Goal: Transaction & Acquisition: Purchase product/service

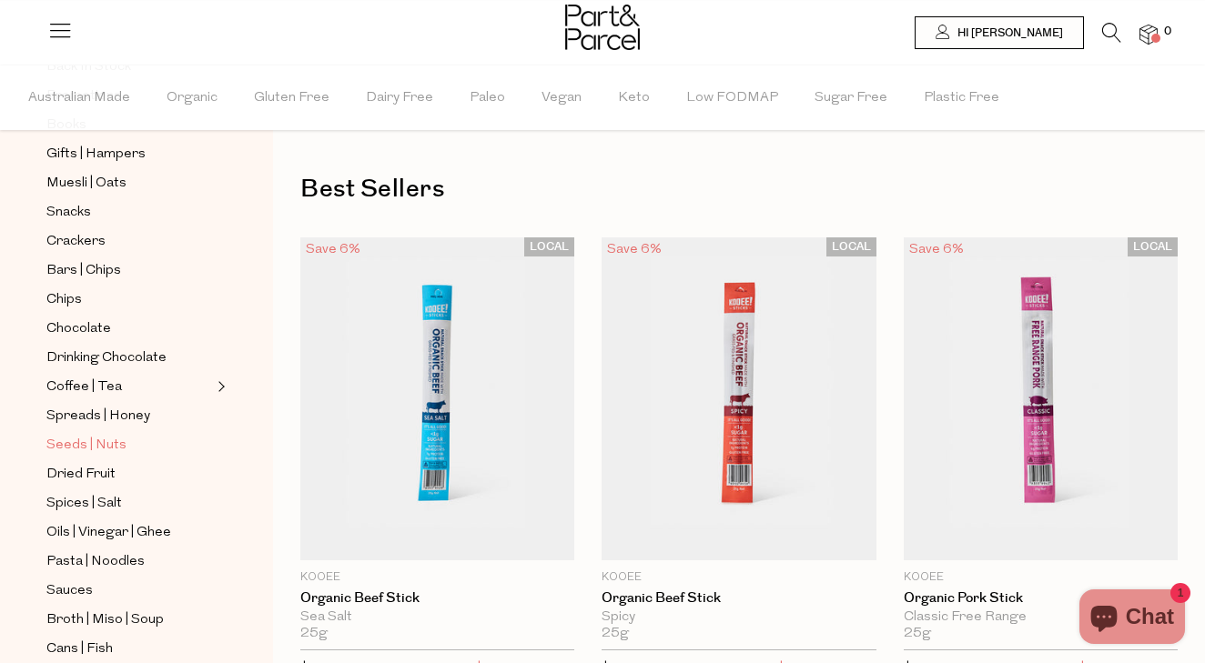
scroll to position [274, 0]
click at [70, 218] on span "Snacks" at bounding box center [68, 215] width 45 height 22
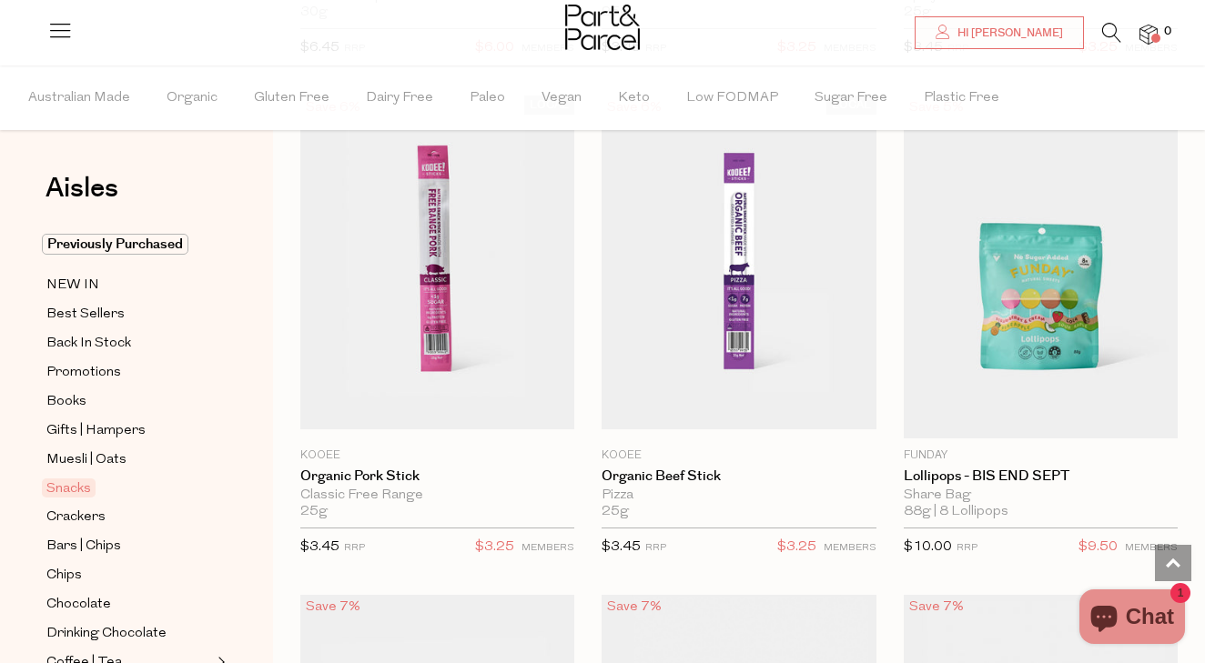
scroll to position [1580, 0]
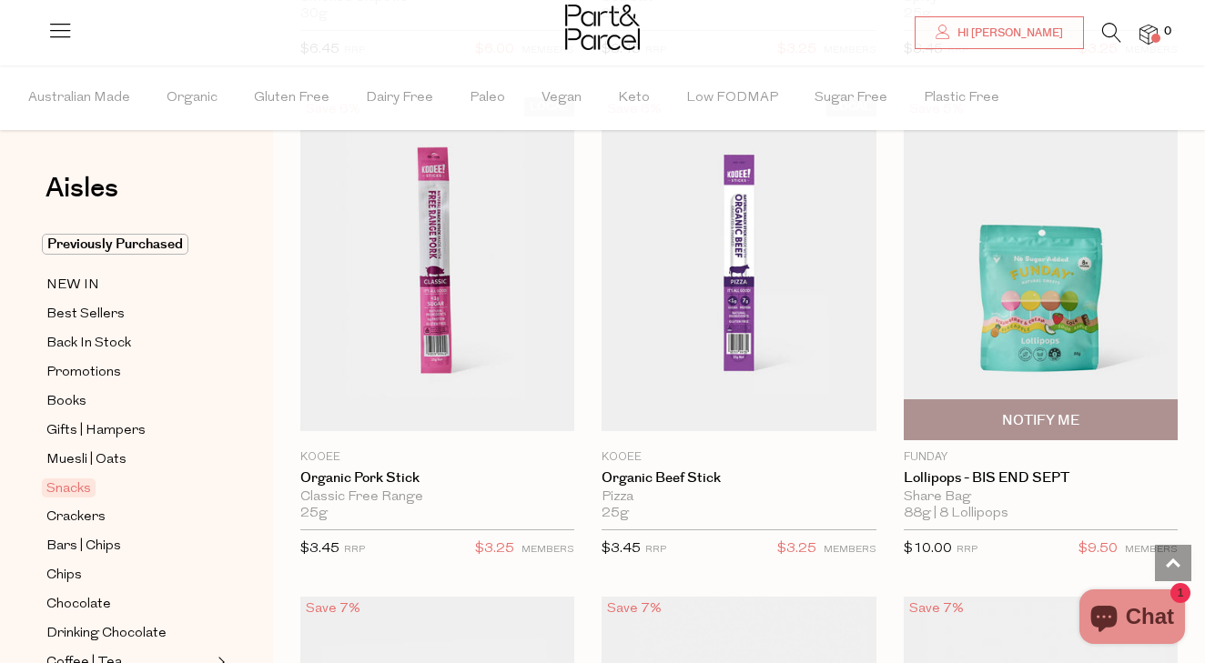
click at [1017, 404] on span "Notify Me" at bounding box center [1040, 419] width 263 height 39
type input "Notify when available"
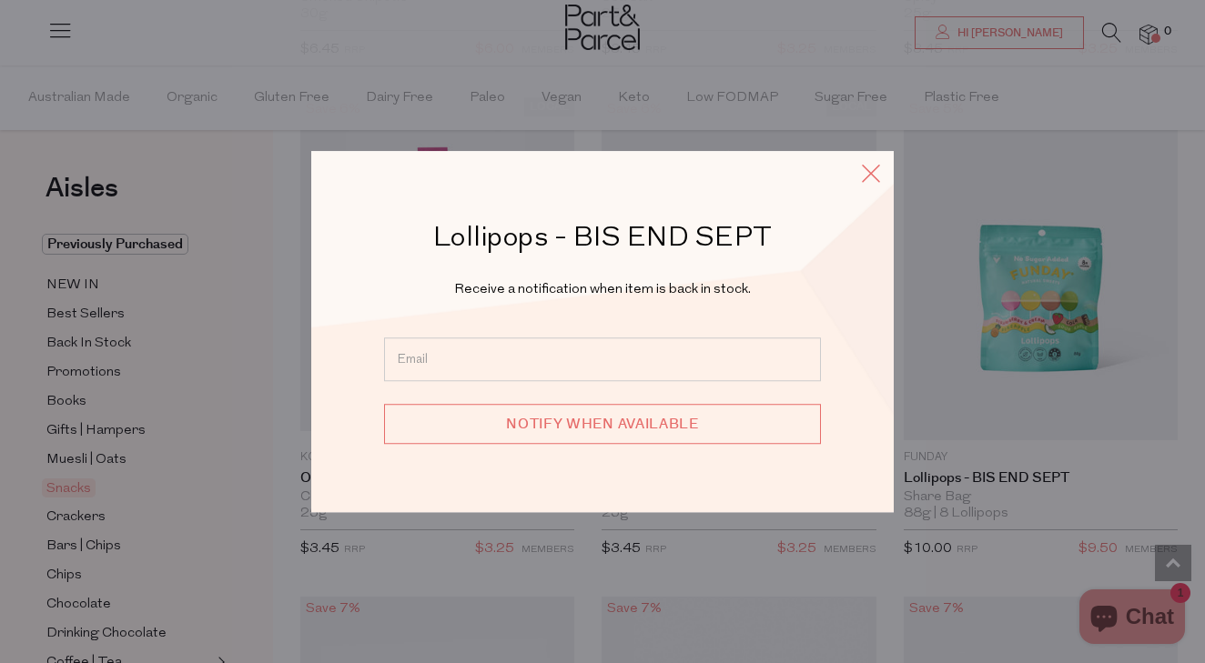
click at [865, 168] on icon at bounding box center [870, 173] width 27 height 26
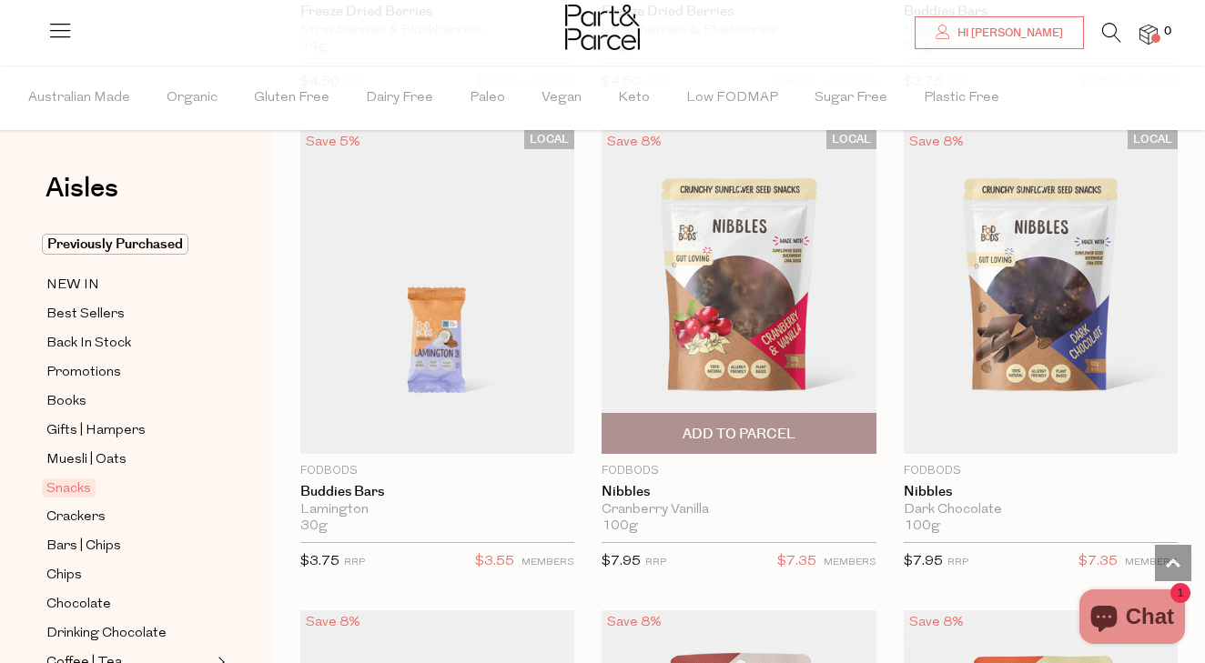
scroll to position [3981, 0]
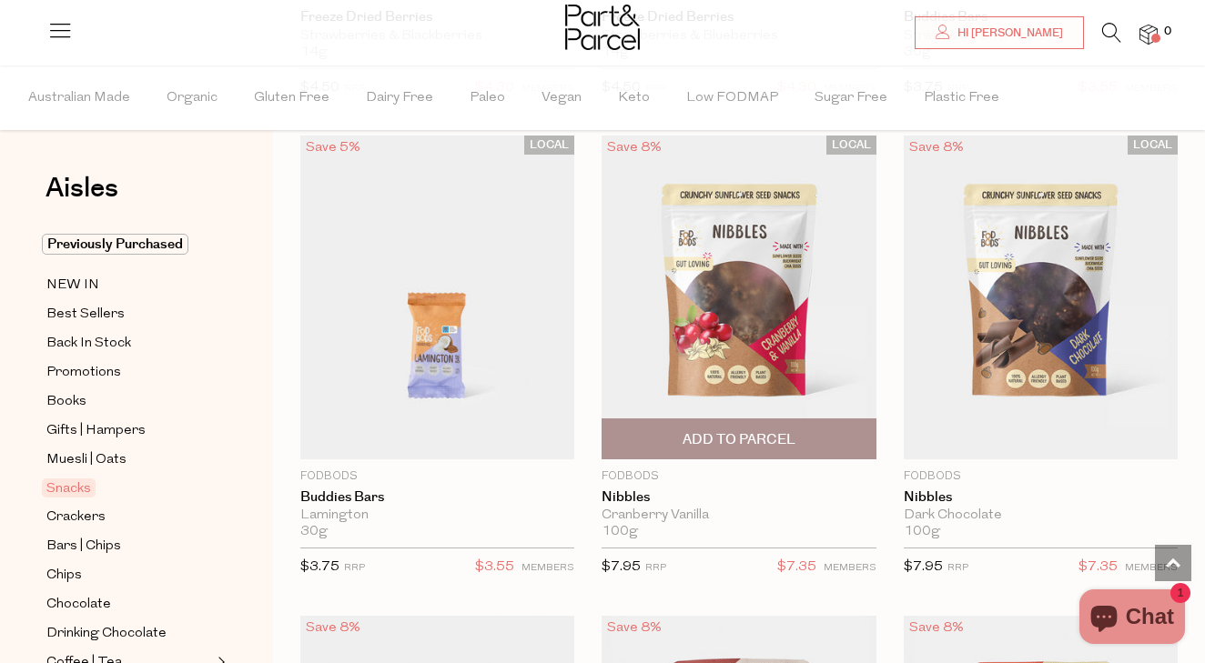
click at [720, 331] on img at bounding box center [739, 298] width 274 height 324
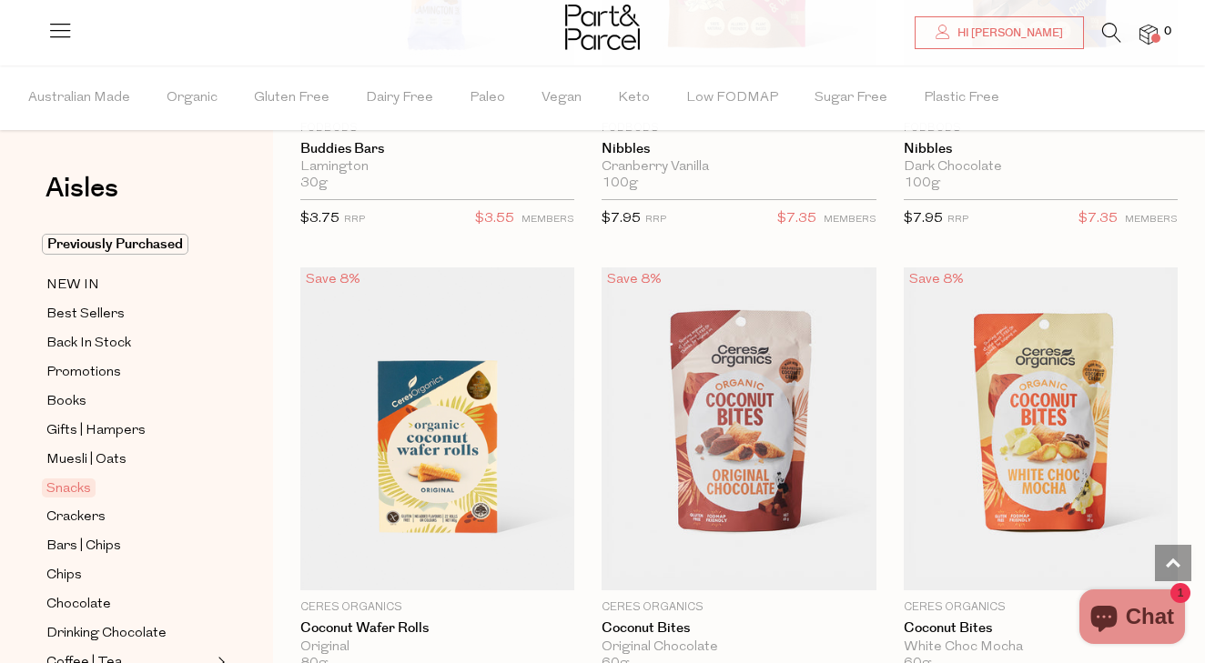
scroll to position [4333, 0]
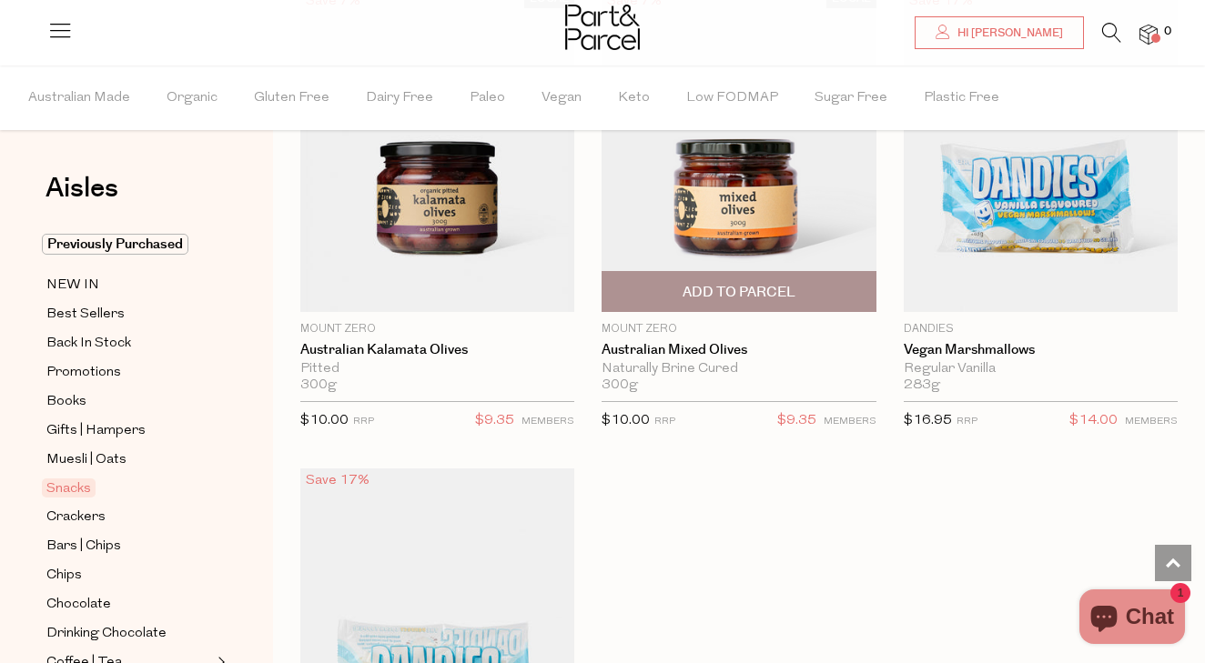
scroll to position [10375, 0]
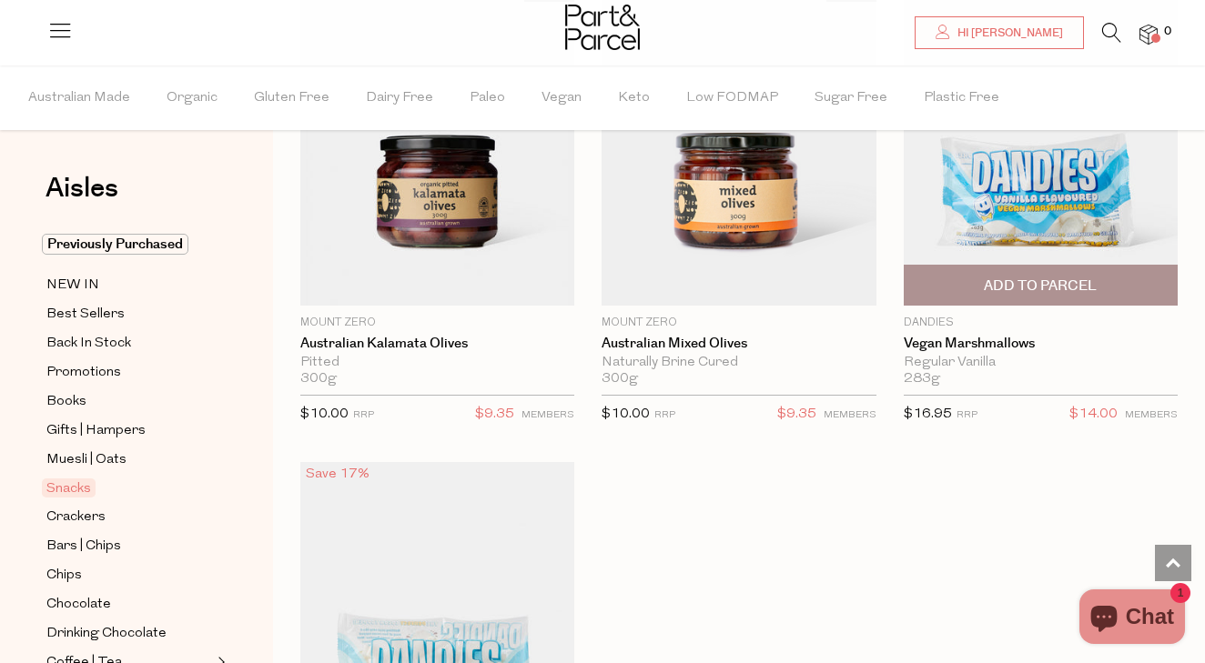
click at [1029, 277] on span "Add To Parcel" at bounding box center [1040, 286] width 113 height 19
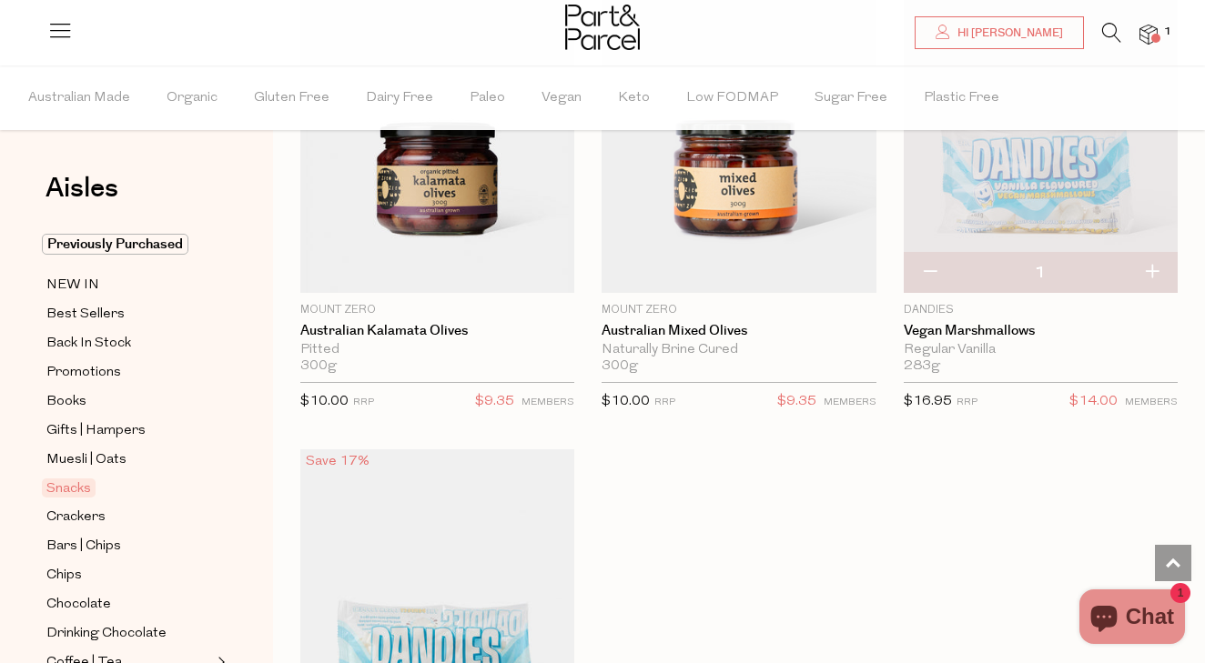
scroll to position [10350, 0]
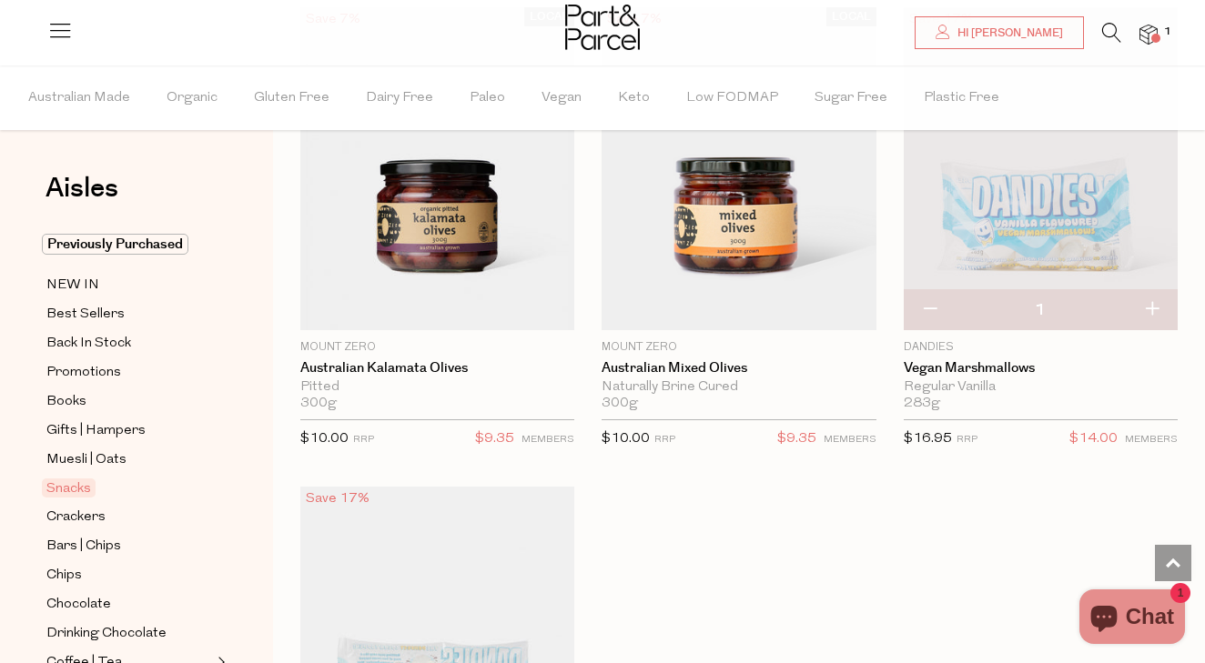
click at [927, 290] on button "button" at bounding box center [930, 310] width 52 height 40
type input "0"
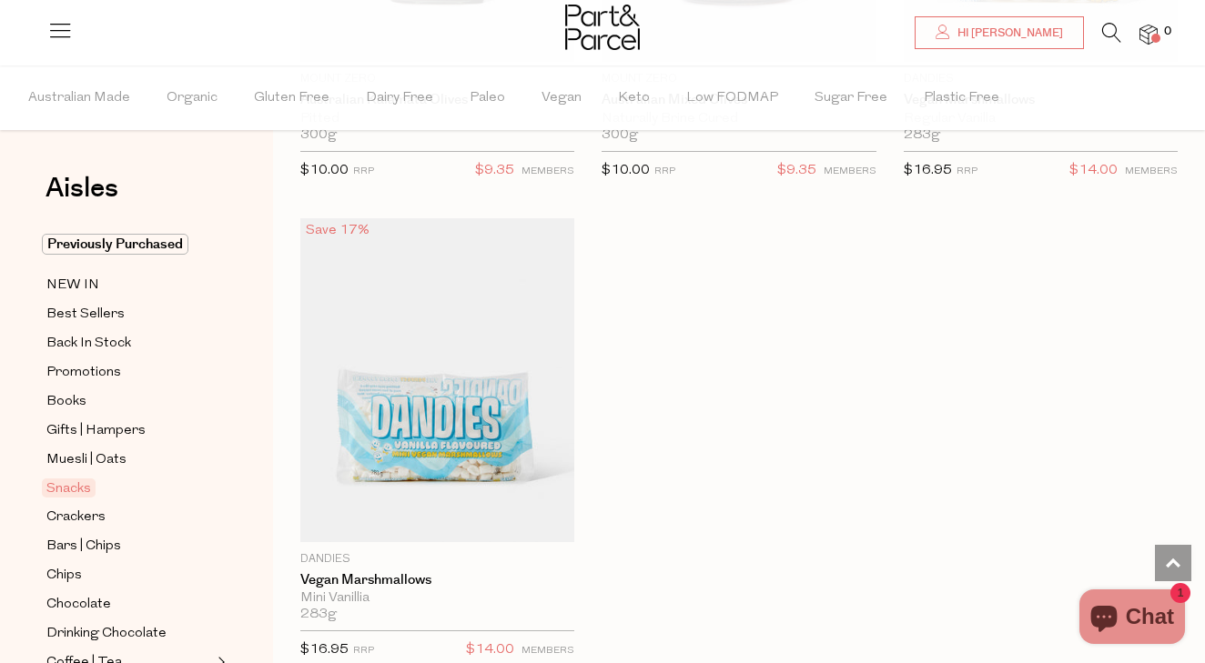
scroll to position [10650, 0]
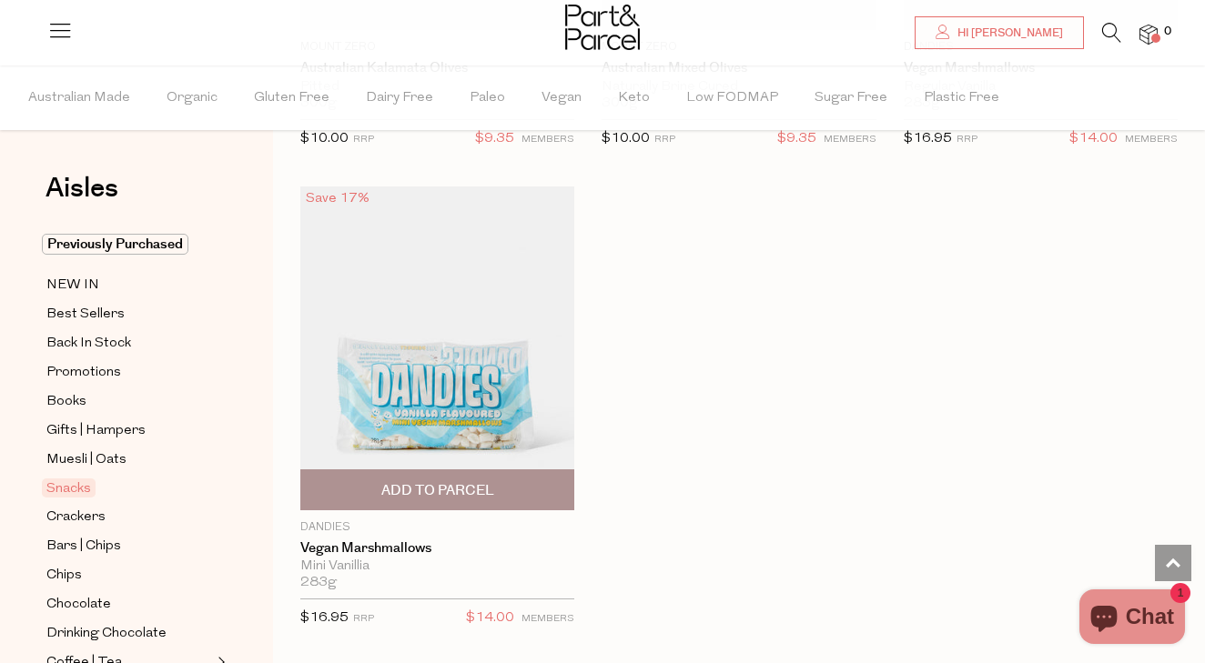
click at [469, 481] on span "Add To Parcel" at bounding box center [437, 490] width 113 height 19
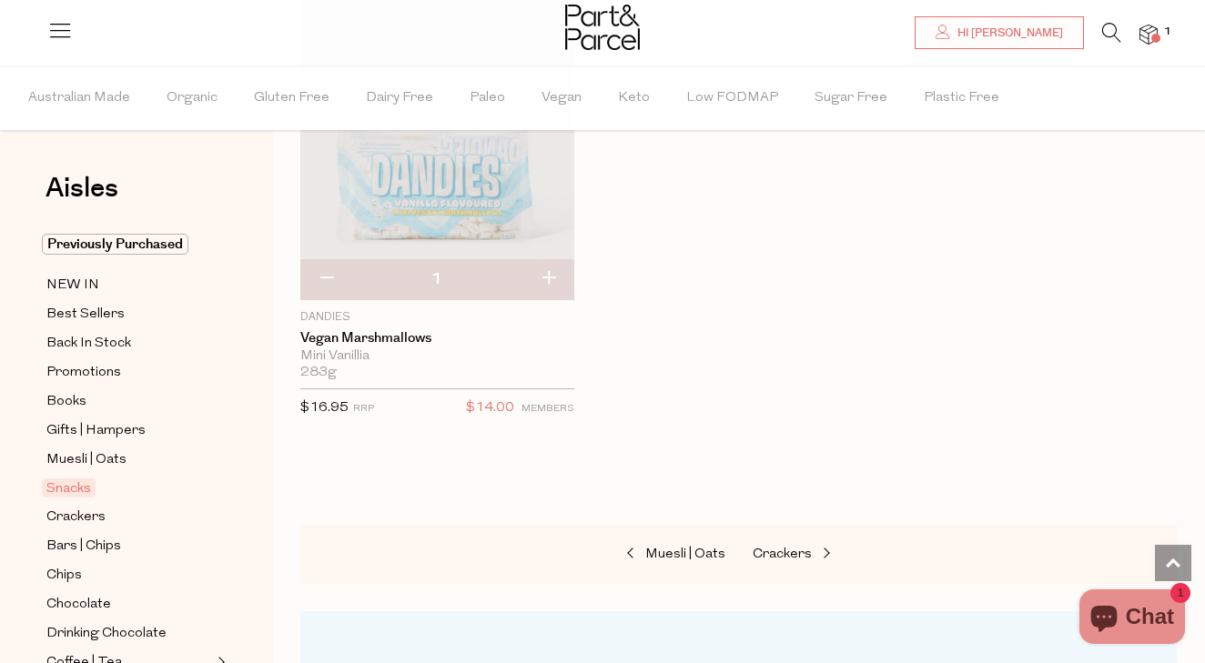
scroll to position [10865, 0]
click at [778, 543] on span "Crackers" at bounding box center [782, 550] width 59 height 14
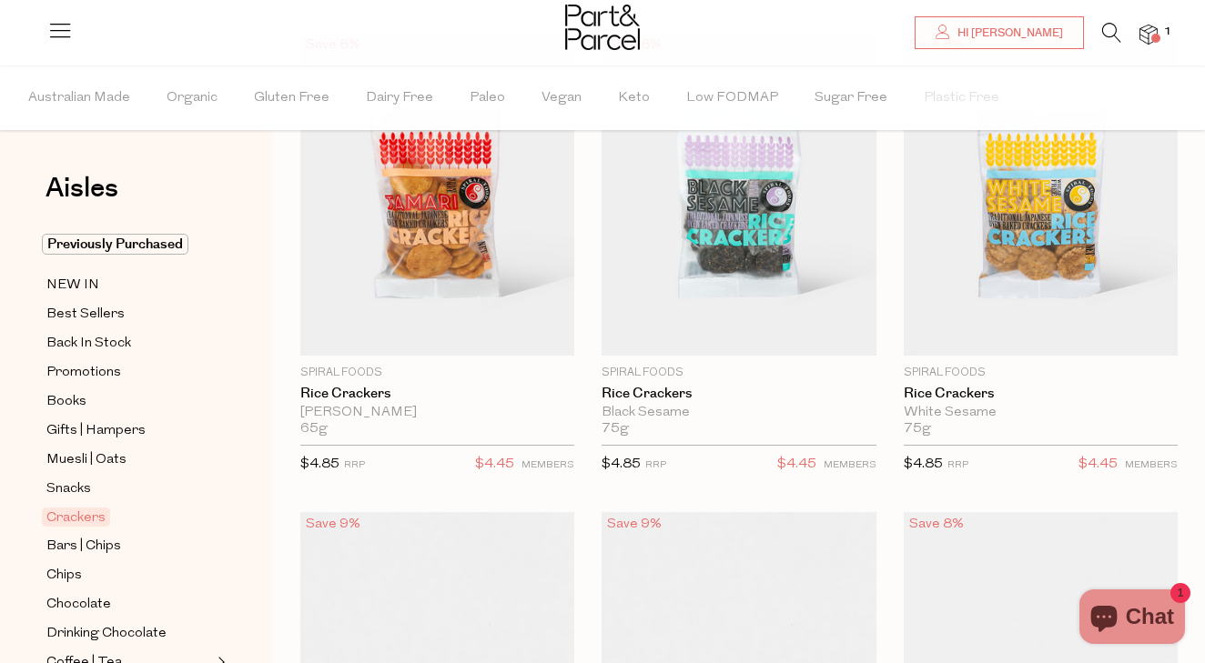
scroll to position [196, 0]
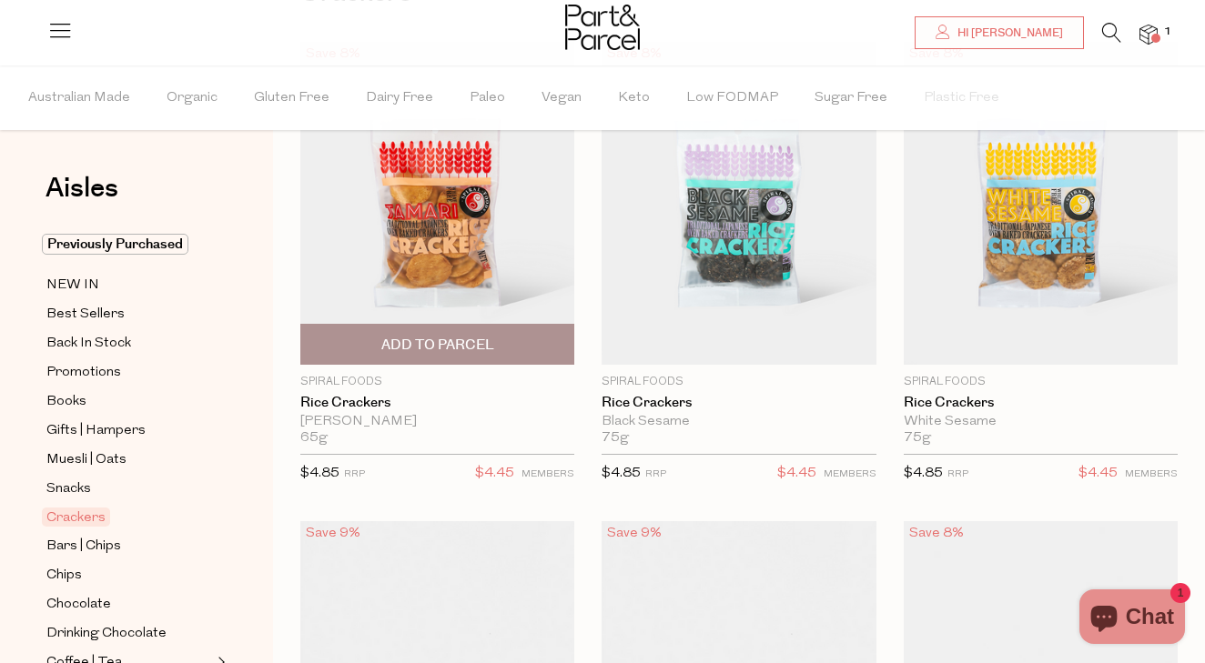
click at [473, 344] on span "Add To Parcel" at bounding box center [437, 345] width 113 height 19
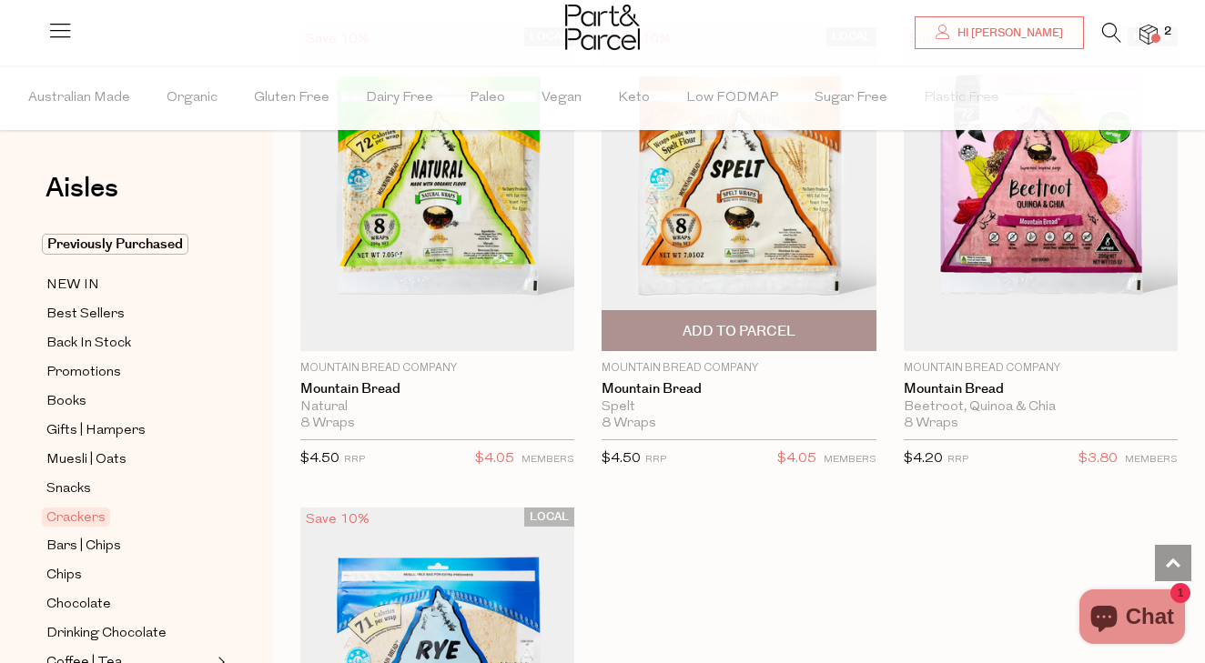
scroll to position [5424, 0]
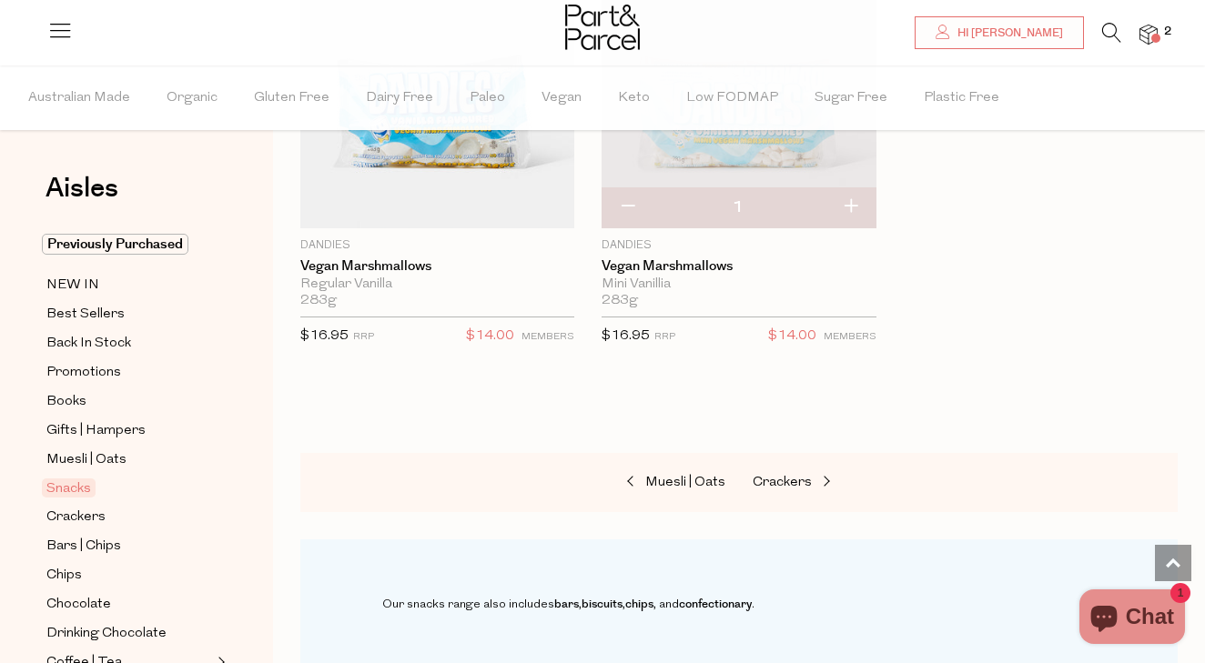
scroll to position [2740, 0]
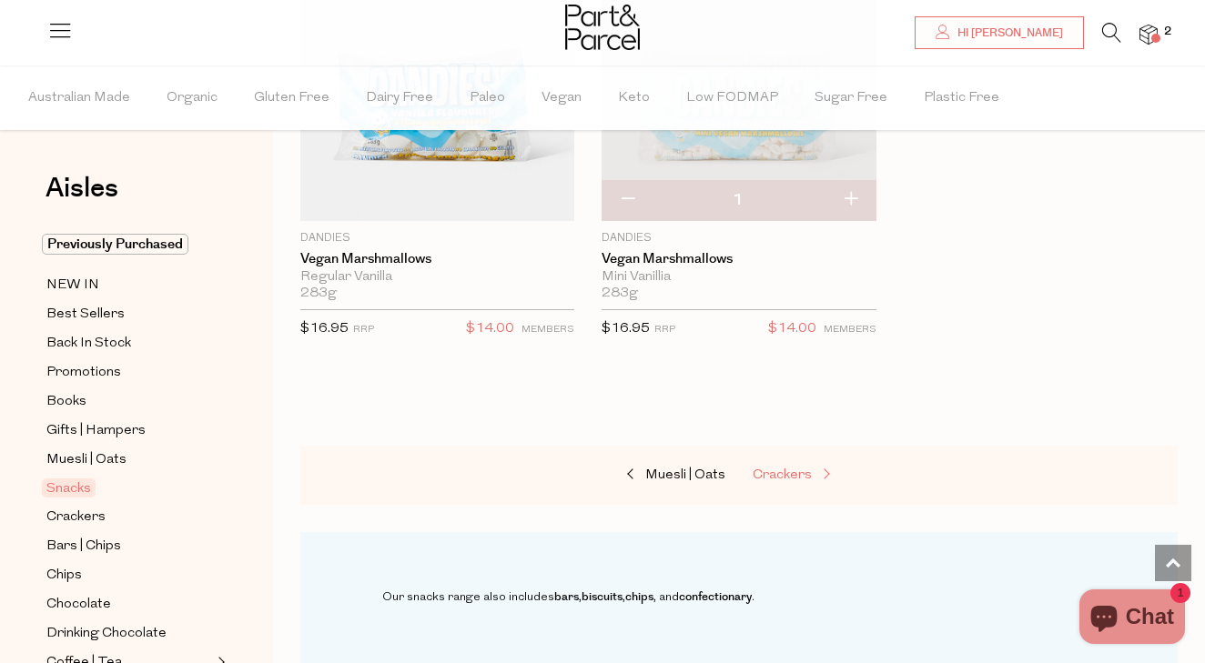
click at [780, 469] on span "Crackers" at bounding box center [782, 476] width 59 height 14
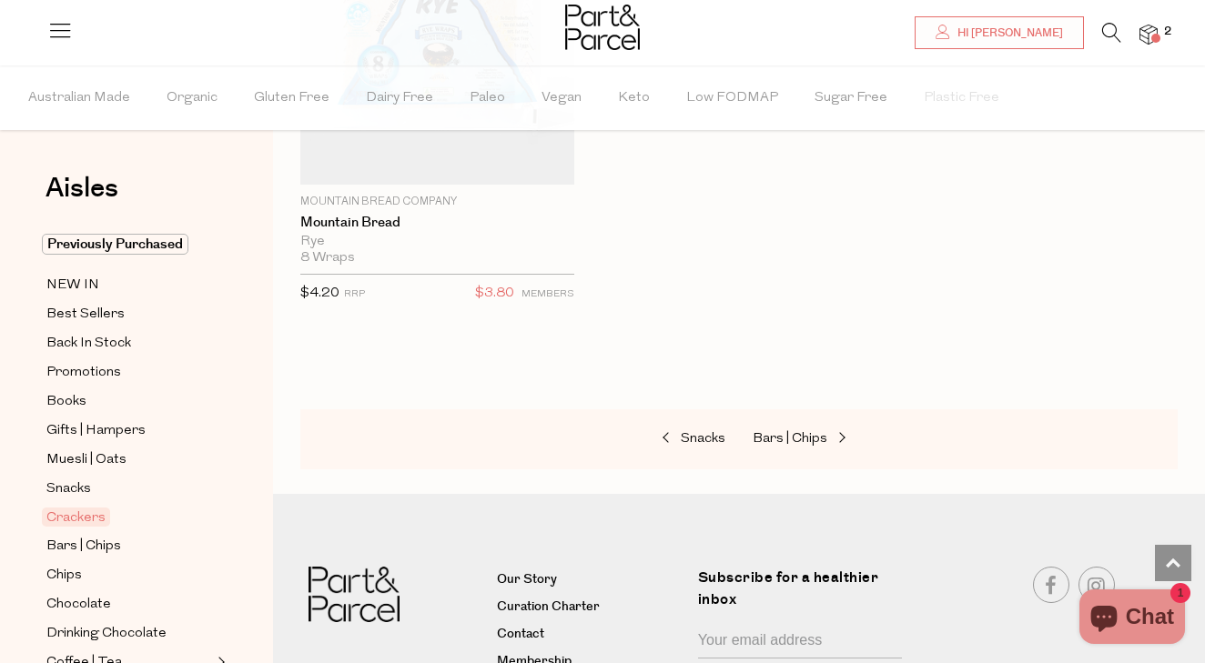
scroll to position [6141, 0]
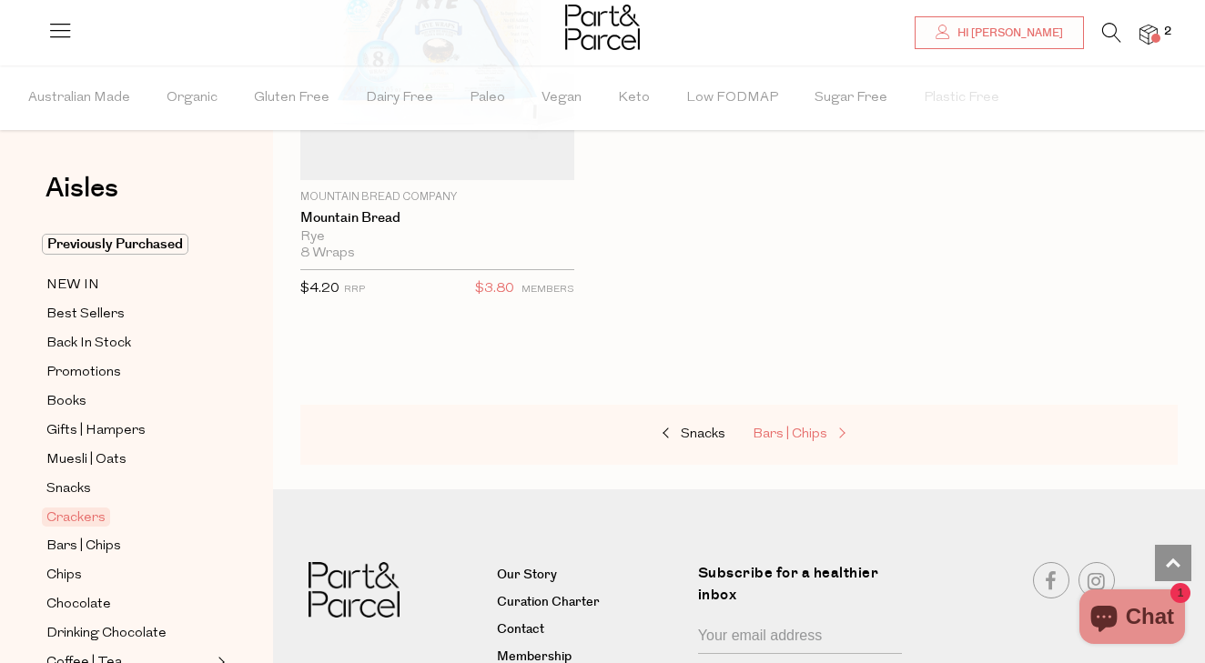
click at [788, 428] on span "Bars | Chips" at bounding box center [790, 435] width 75 height 14
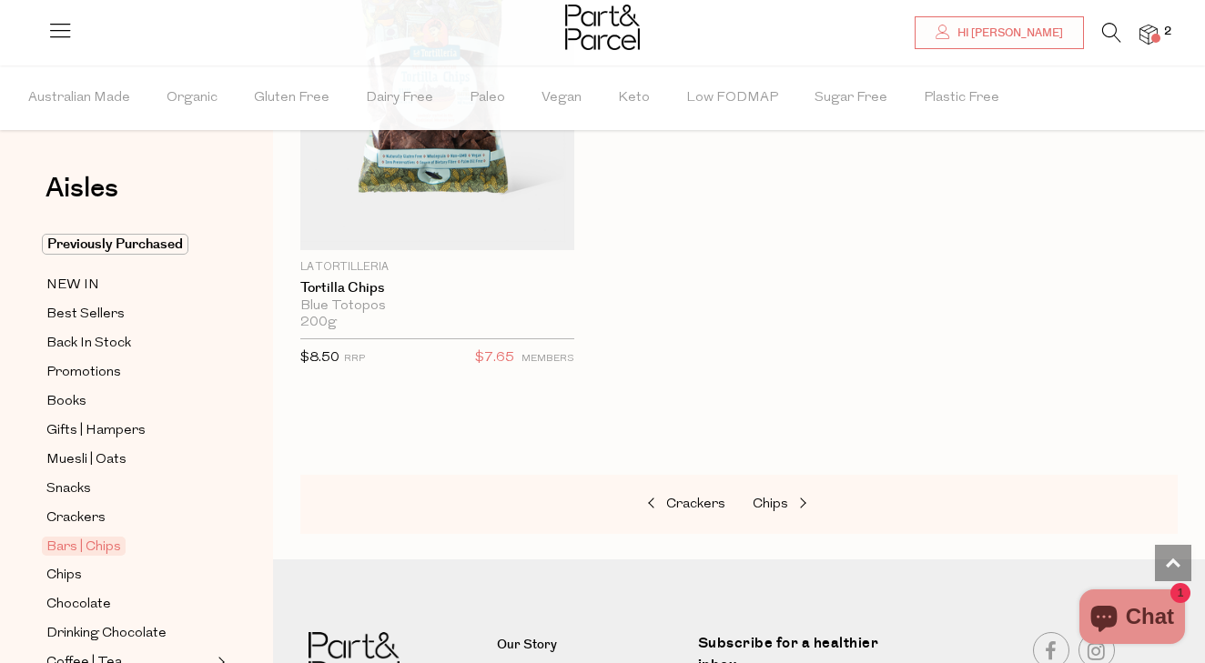
scroll to position [11496, 0]
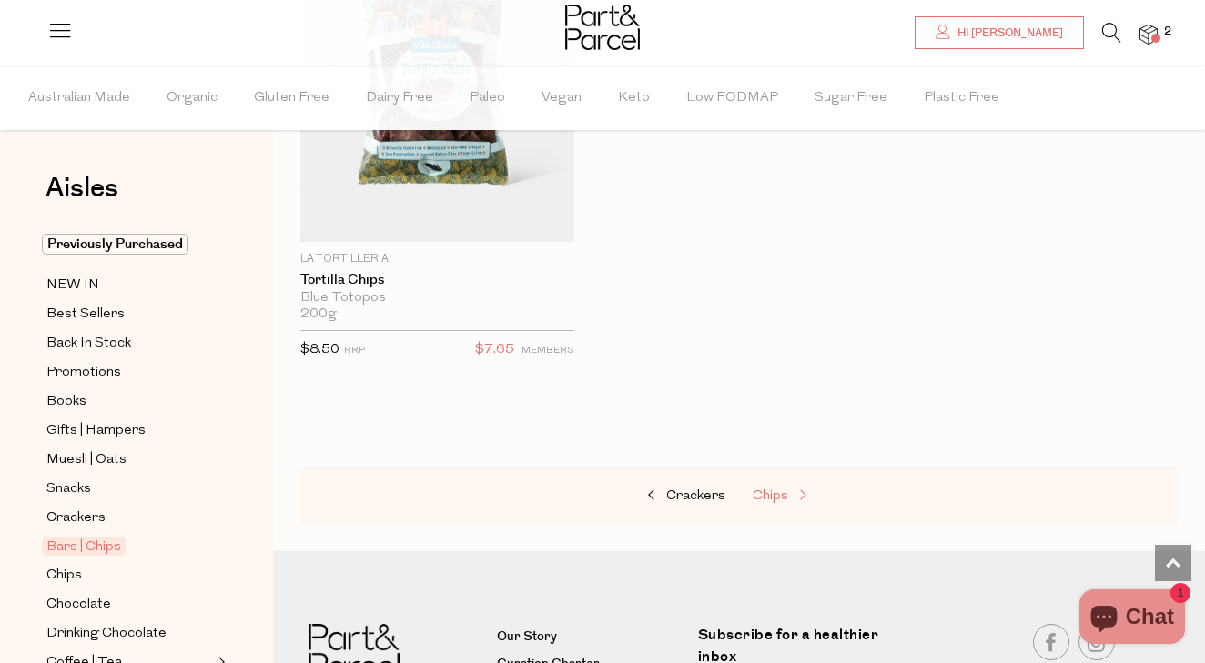
click at [780, 490] on span "Chips" at bounding box center [770, 497] width 35 height 14
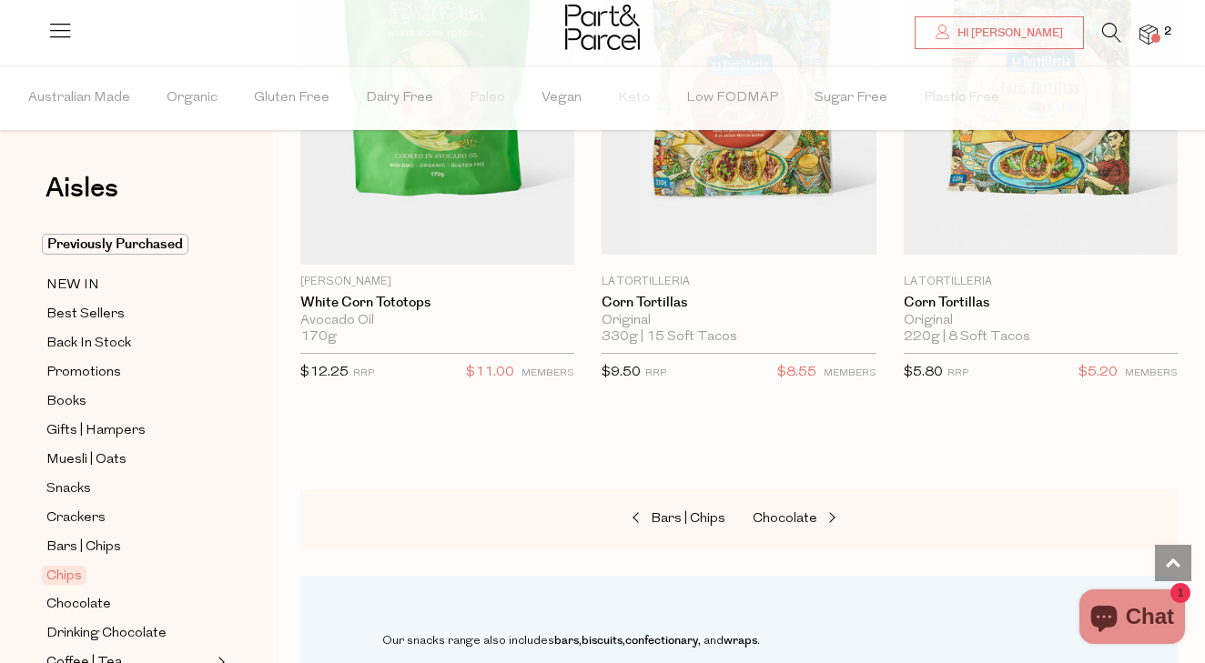
scroll to position [2783, 0]
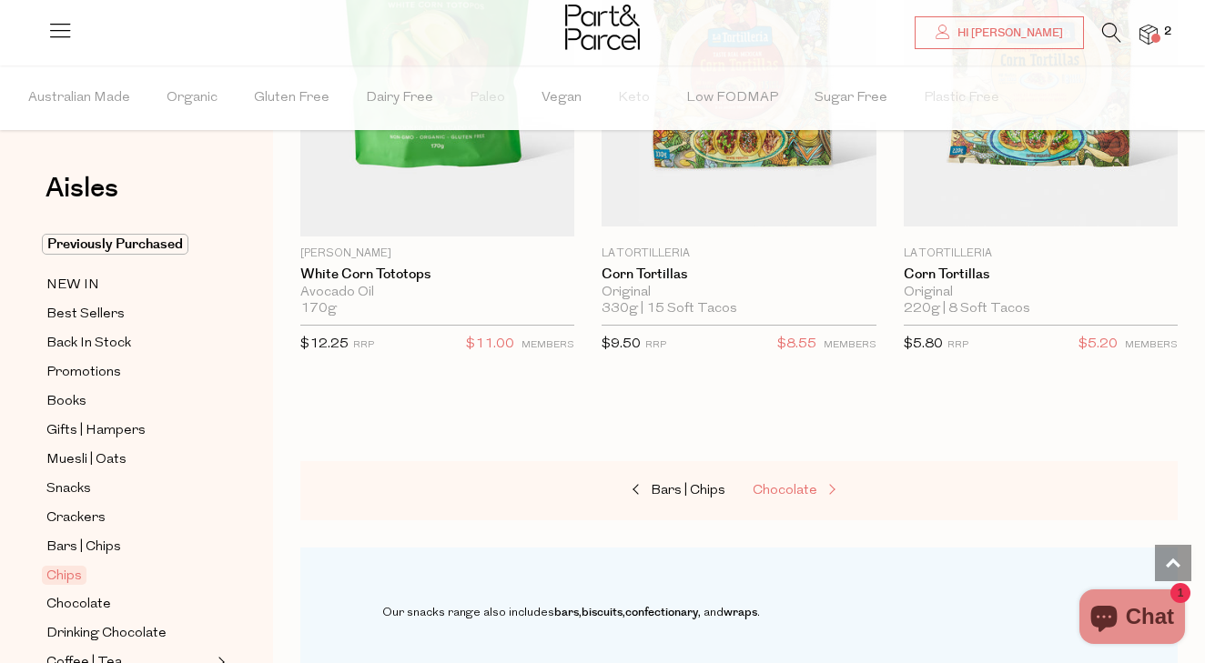
click at [784, 484] on span "Chocolate" at bounding box center [785, 491] width 65 height 14
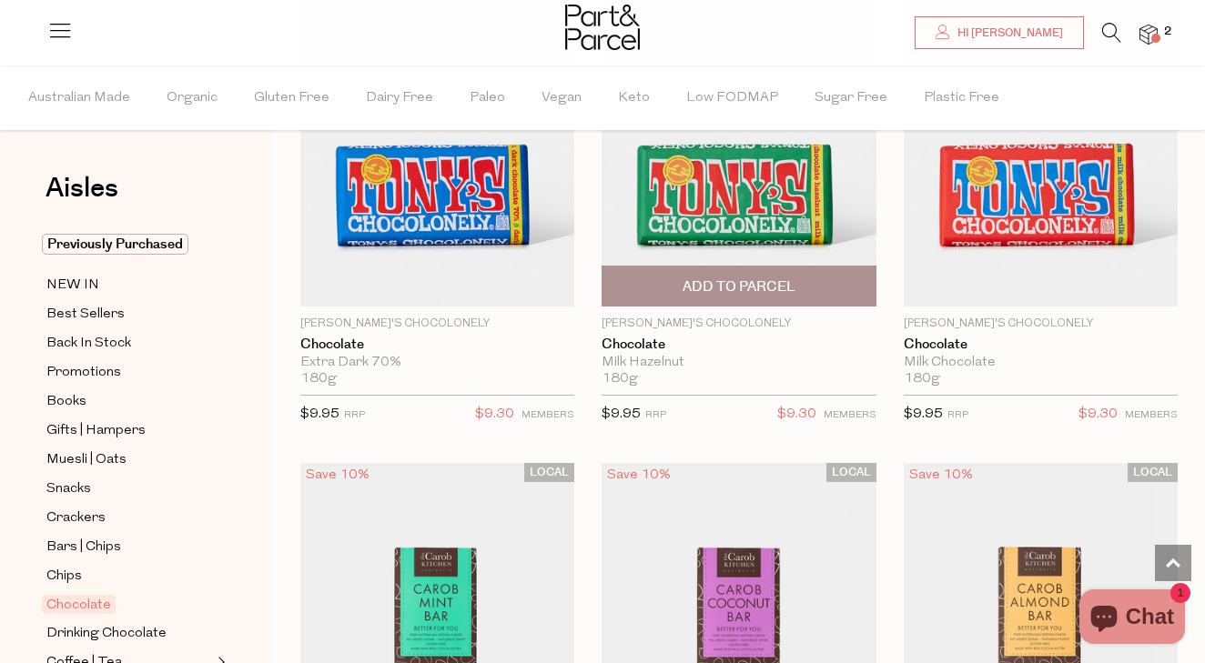
scroll to position [6582, 0]
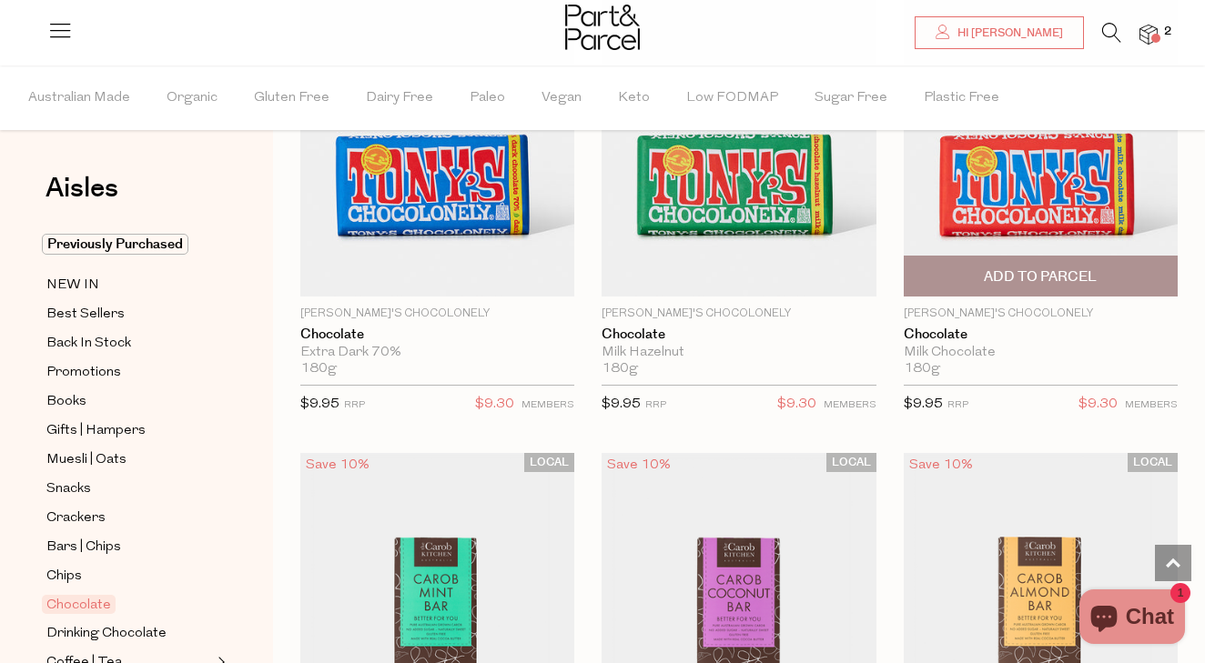
click at [1008, 268] on span "Add To Parcel" at bounding box center [1040, 277] width 113 height 19
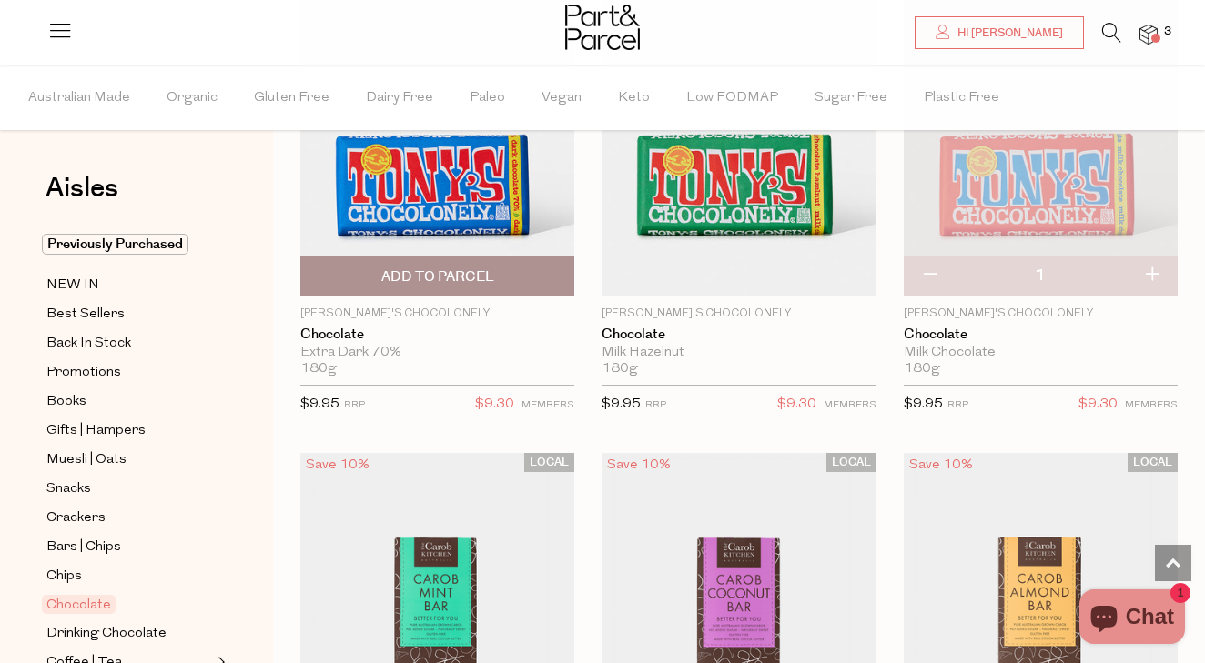
click at [415, 268] on span "Add To Parcel" at bounding box center [437, 277] width 113 height 19
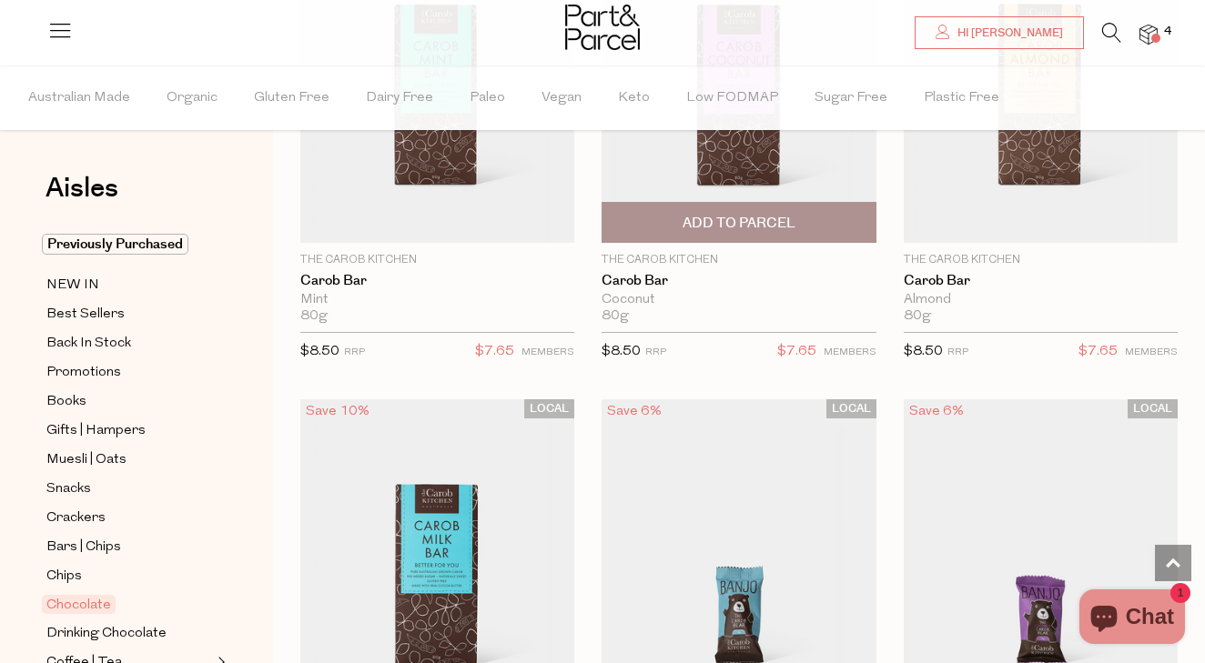
scroll to position [7120, 0]
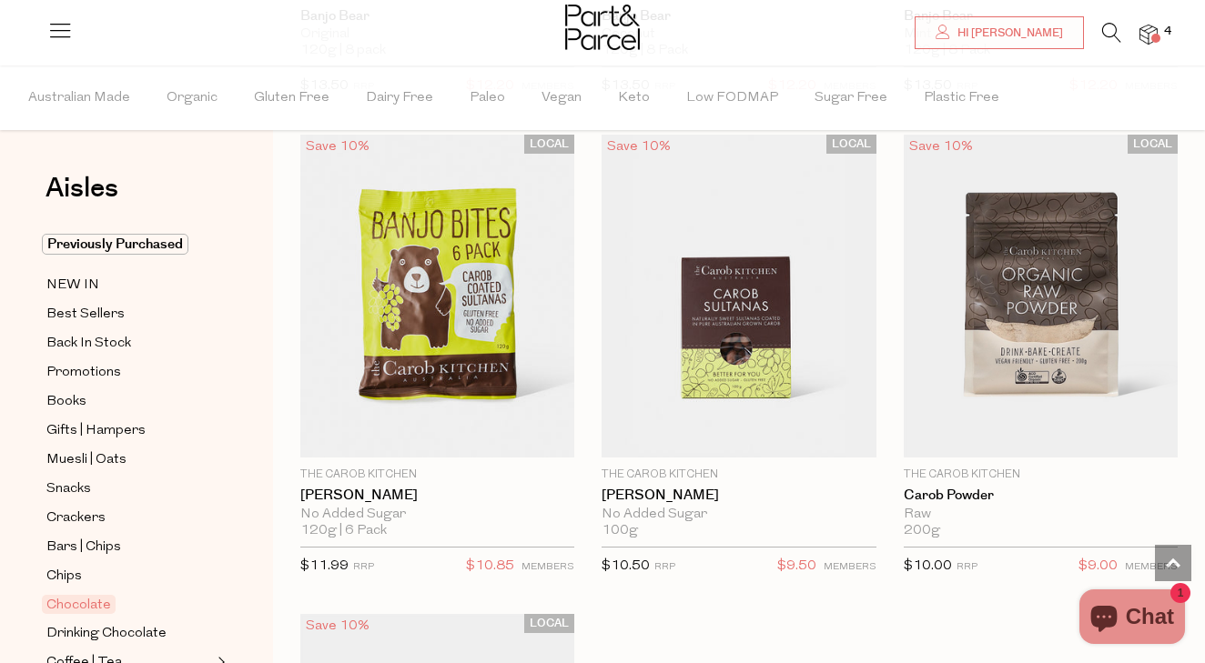
scroll to position [8815, 0]
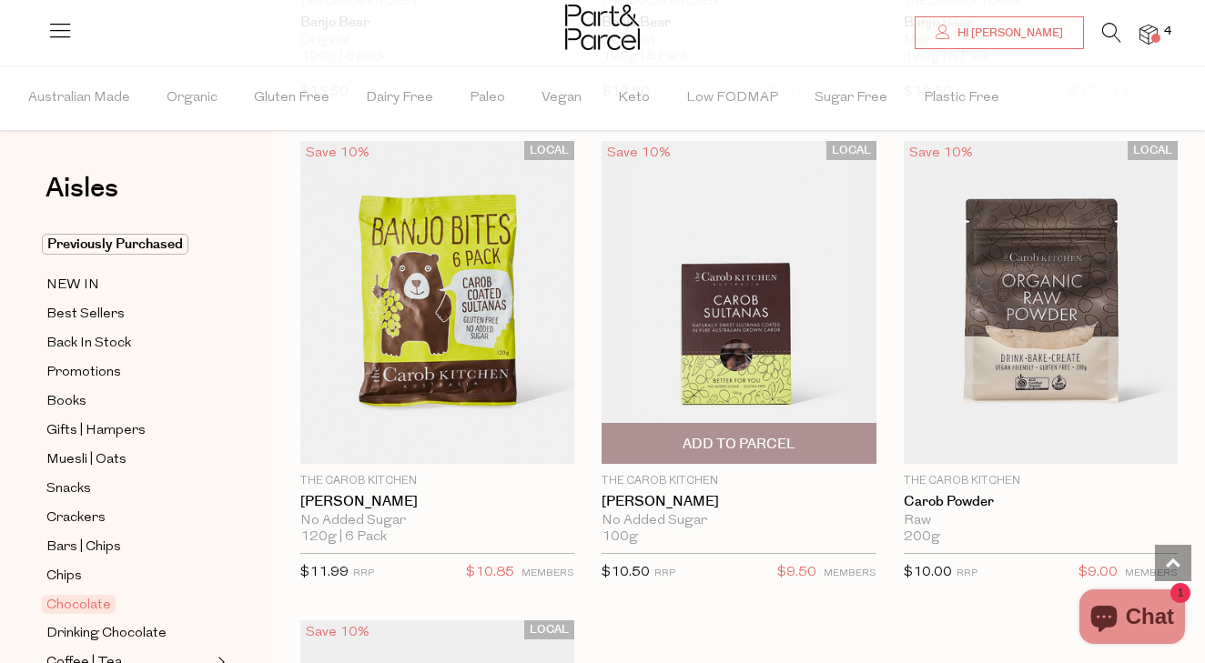
click at [735, 435] on span "Add To Parcel" at bounding box center [739, 444] width 113 height 19
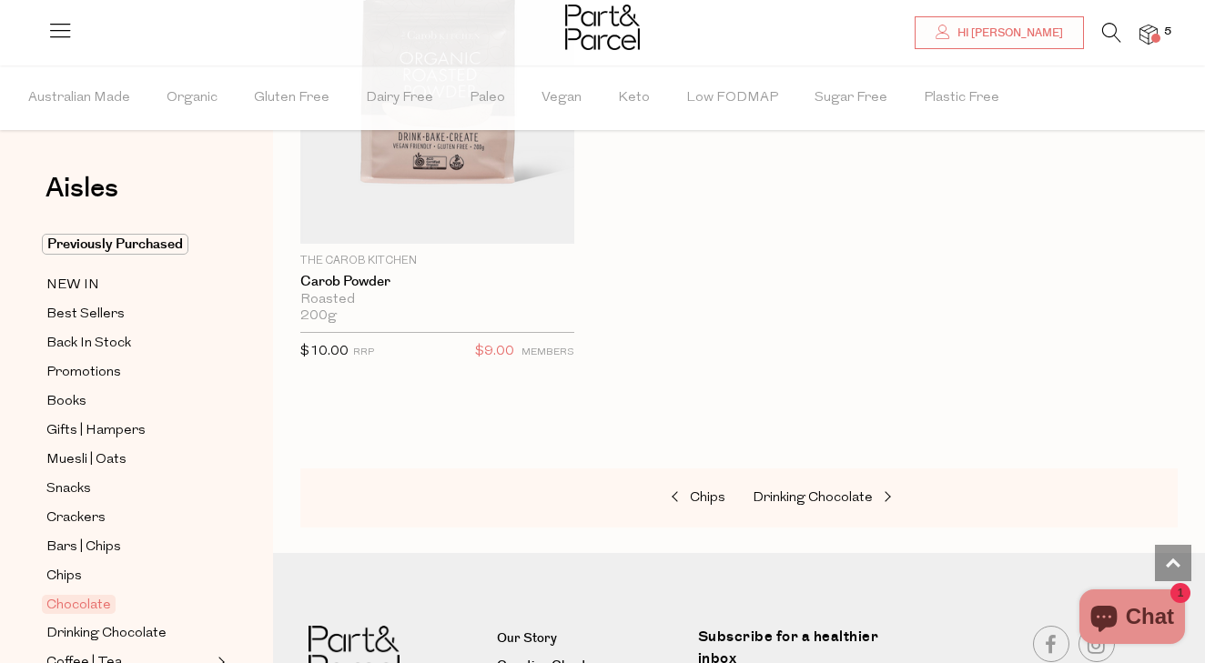
scroll to position [9517, 0]
click at [791, 490] on span "Drinking Chocolate" at bounding box center [813, 497] width 120 height 14
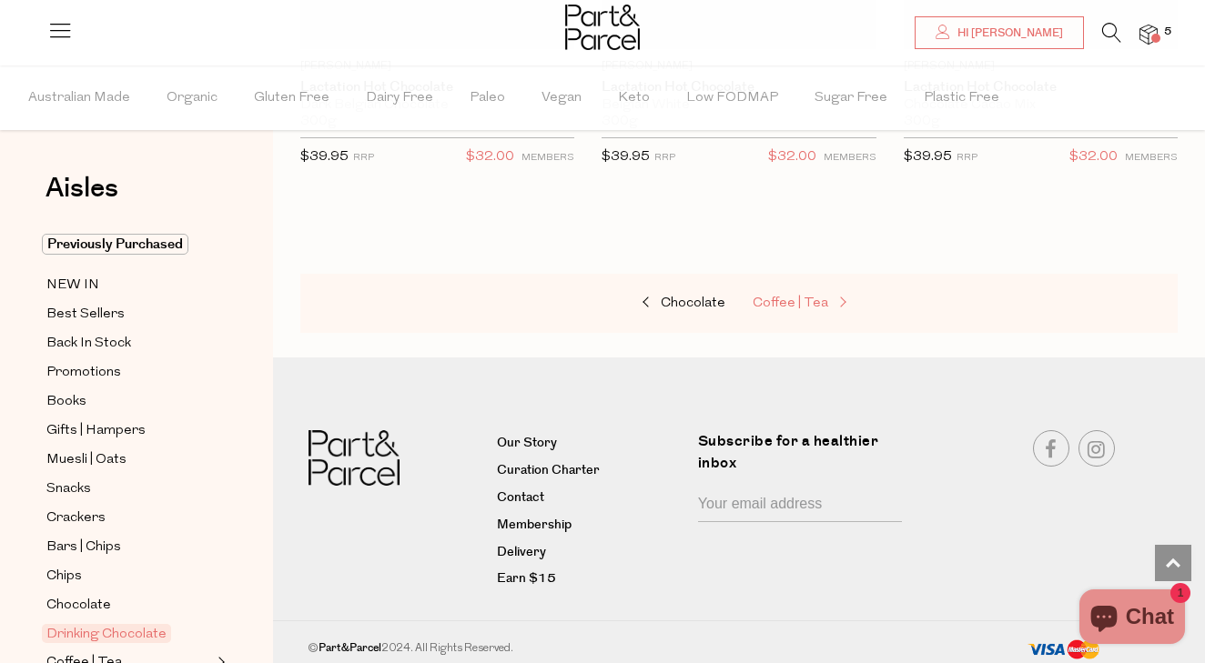
click at [795, 297] on span "Coffee | Tea" at bounding box center [791, 304] width 76 height 14
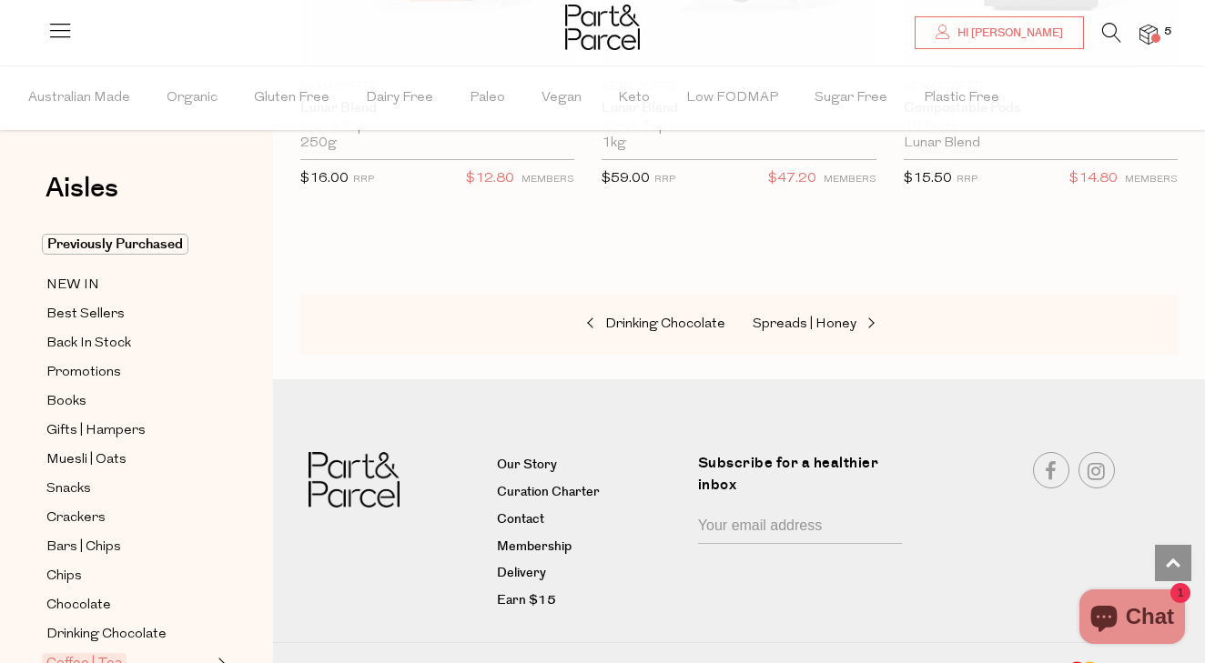
scroll to position [14604, 0]
click at [794, 319] on span "Spreads | Honey" at bounding box center [805, 326] width 104 height 14
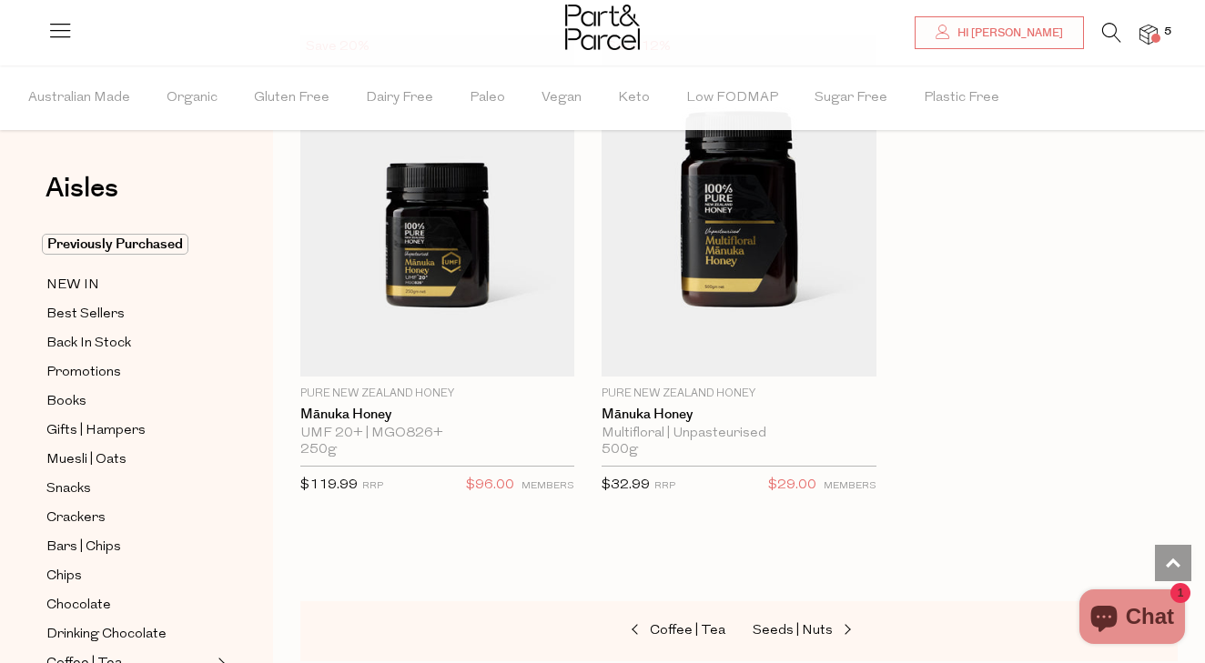
scroll to position [7477, 0]
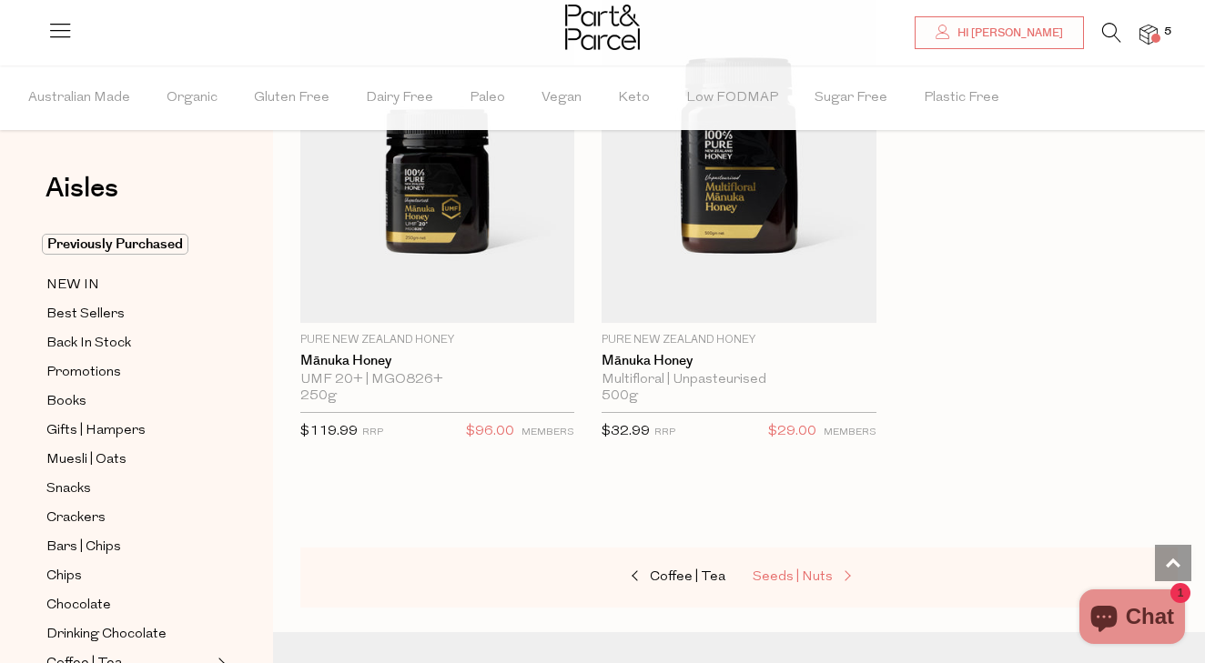
click at [783, 571] on span "Seeds | Nuts" at bounding box center [793, 578] width 80 height 14
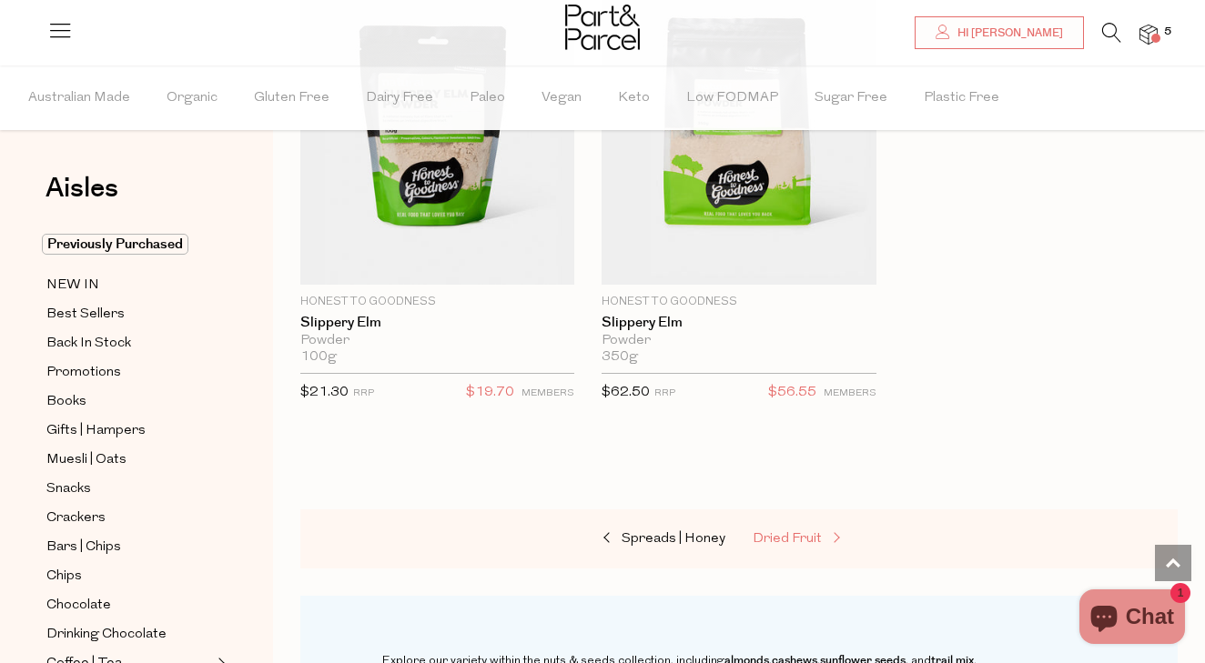
click at [790, 532] on span "Dried Fruit" at bounding box center [787, 539] width 69 height 14
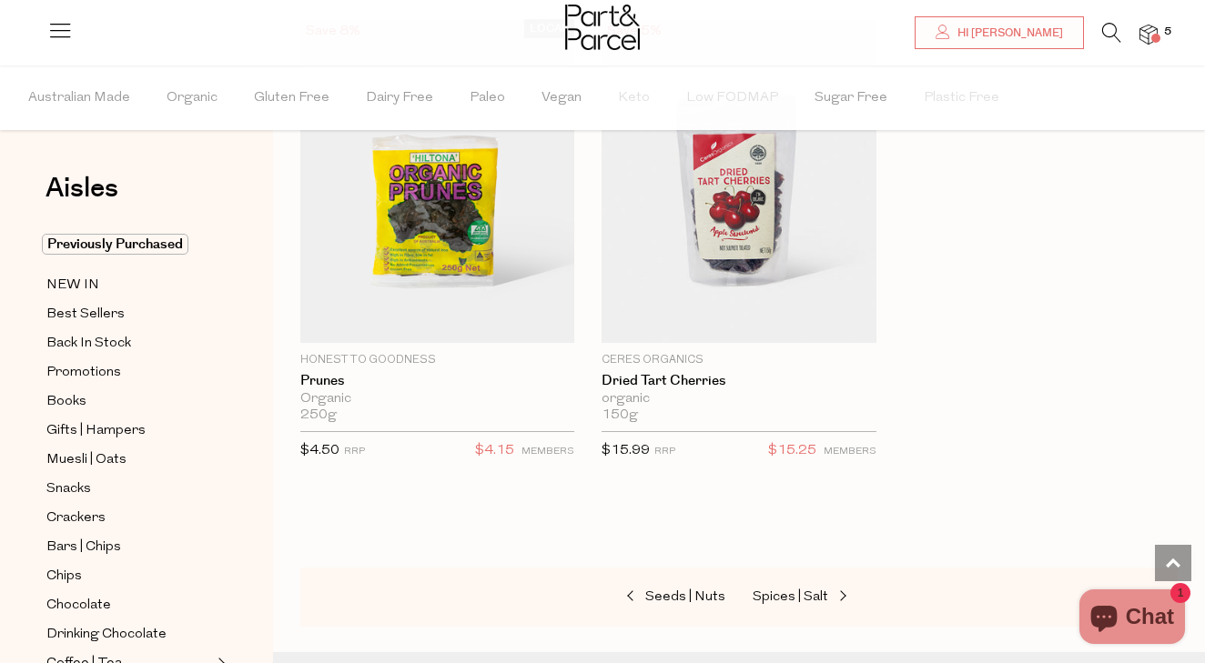
scroll to position [1668, 0]
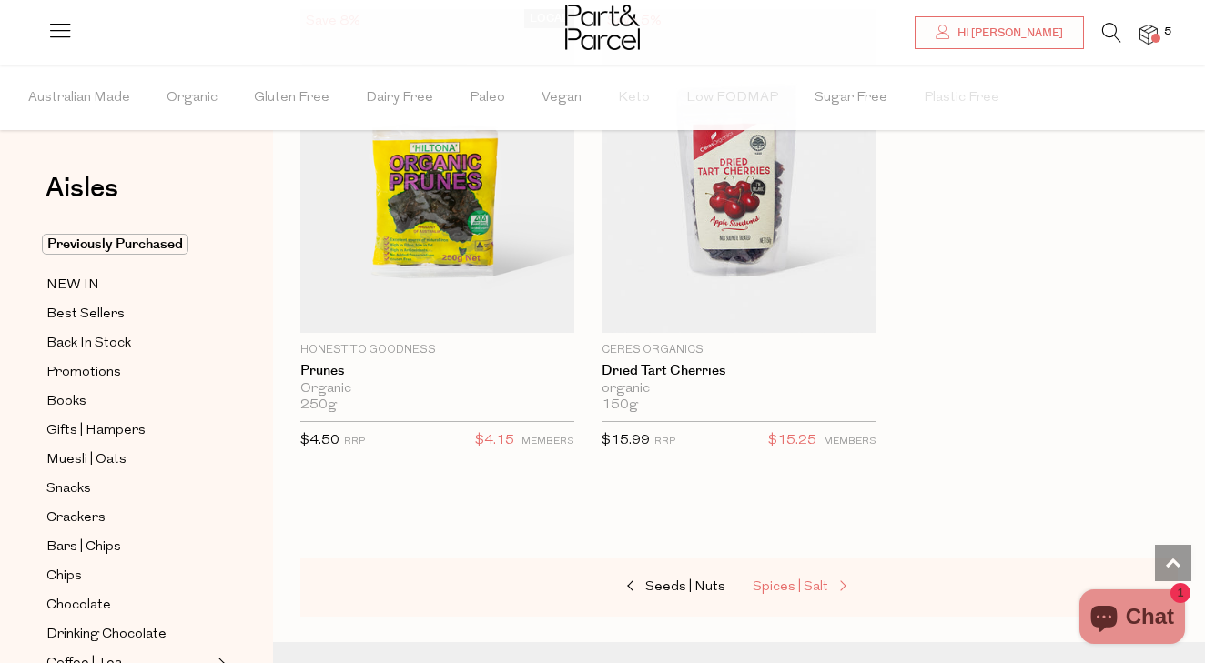
click at [773, 581] on span "Spices | Salt" at bounding box center [791, 588] width 76 height 14
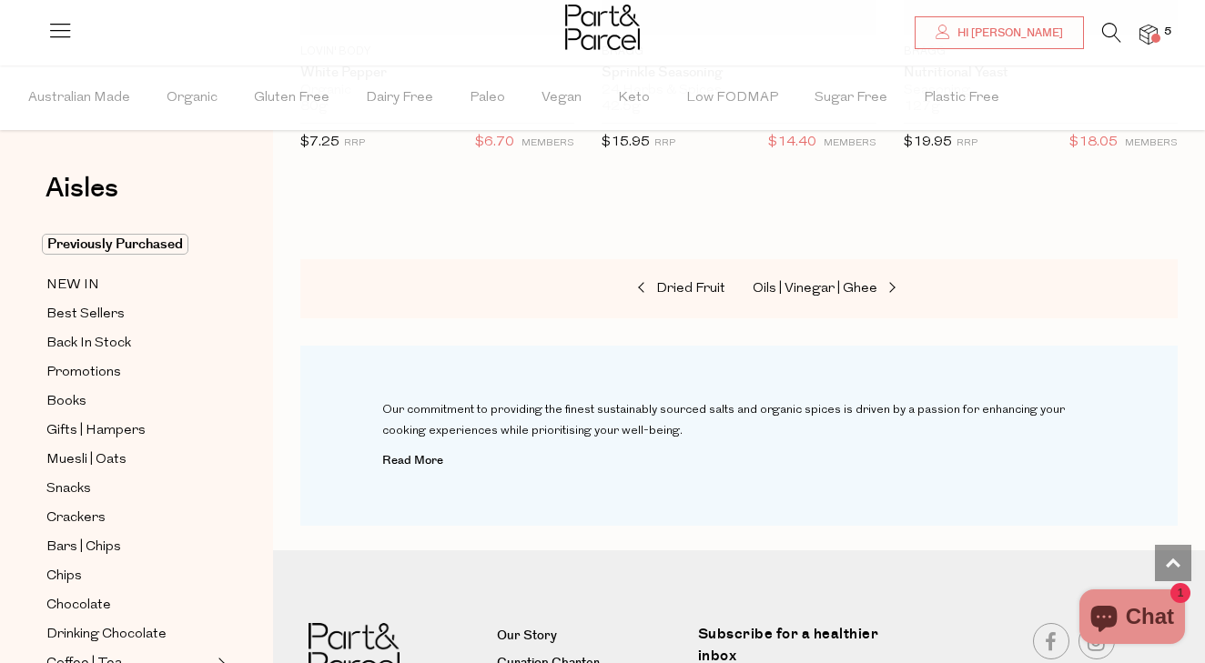
scroll to position [9199, 0]
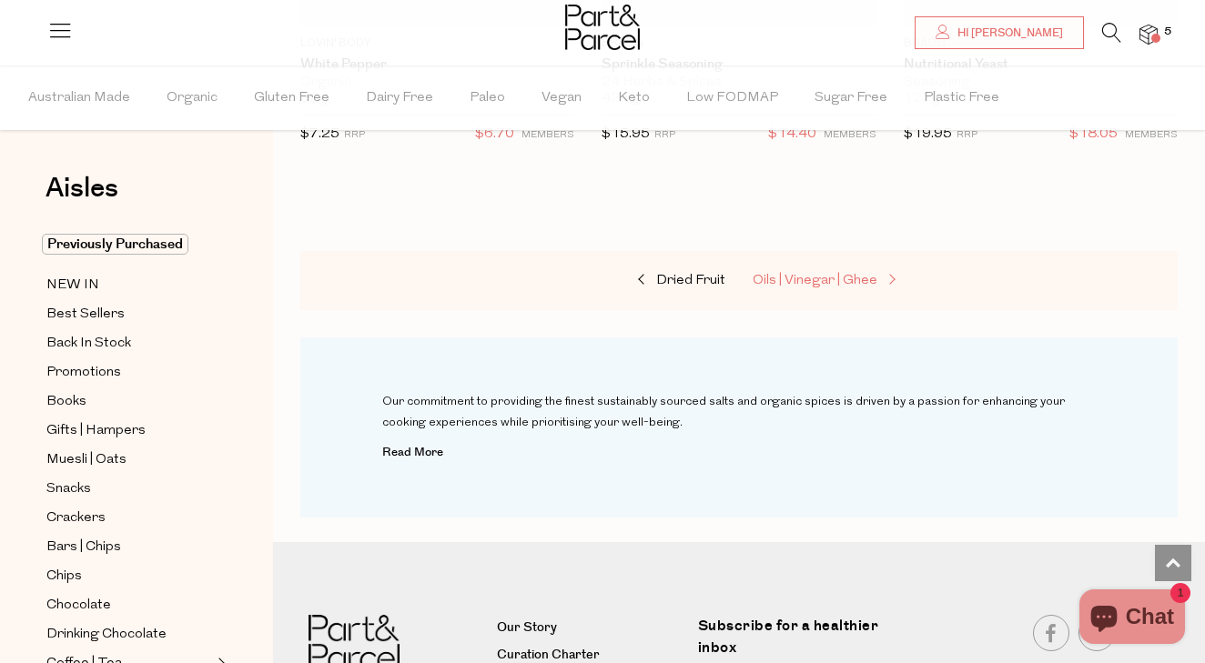
click at [810, 274] on span "Oils | Vinegar | Ghee" at bounding box center [815, 281] width 125 height 14
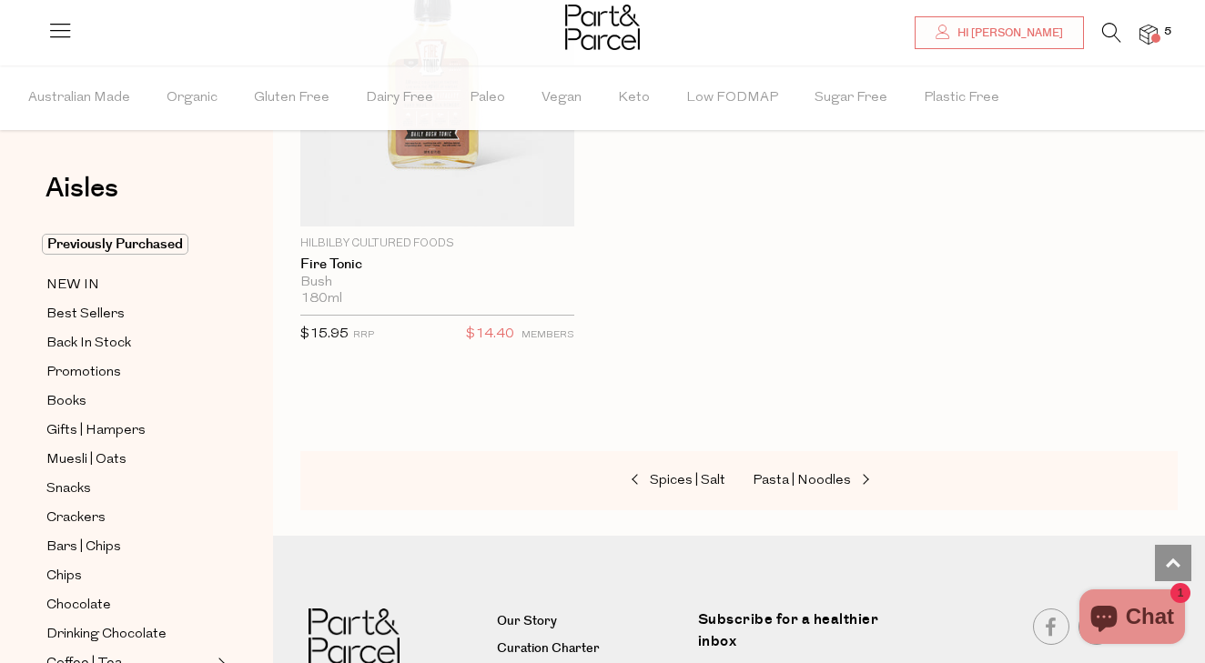
scroll to position [7647, 0]
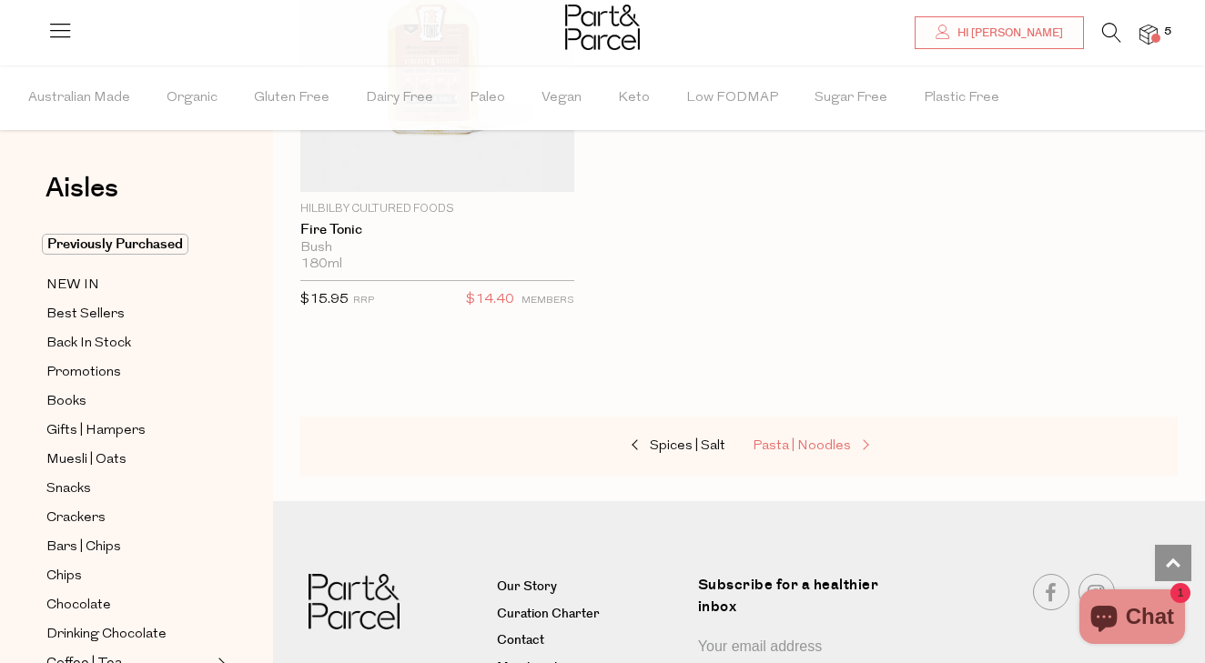
click at [792, 440] on span "Pasta | Noodles" at bounding box center [802, 447] width 98 height 14
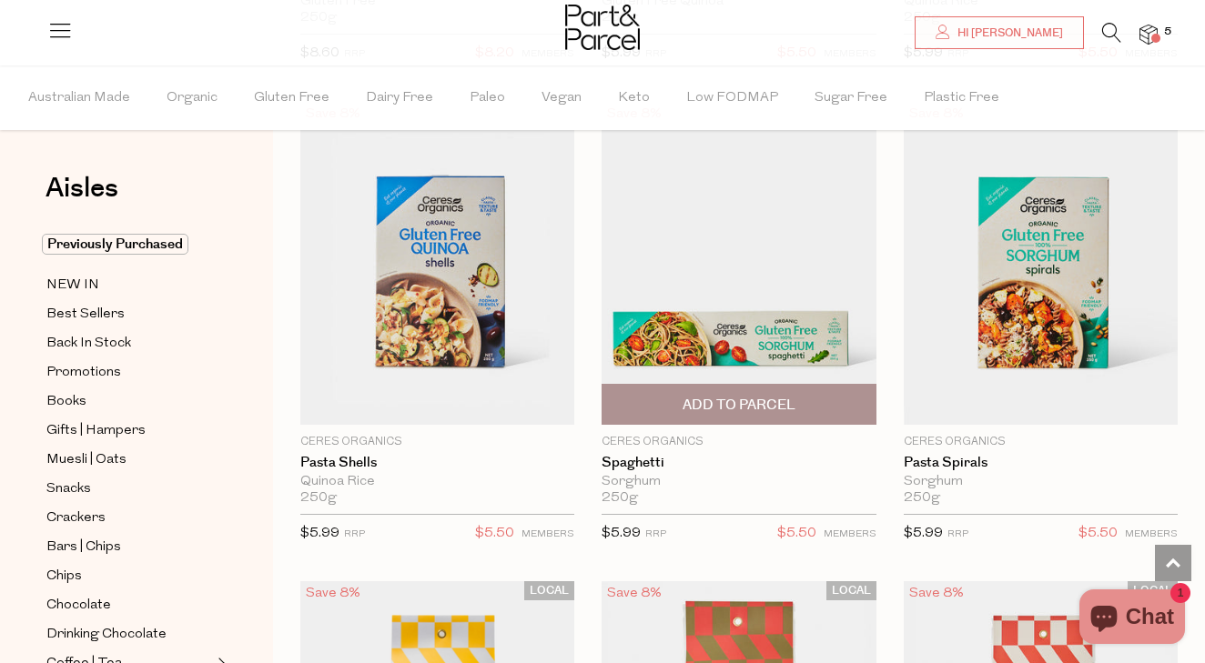
scroll to position [1096, 0]
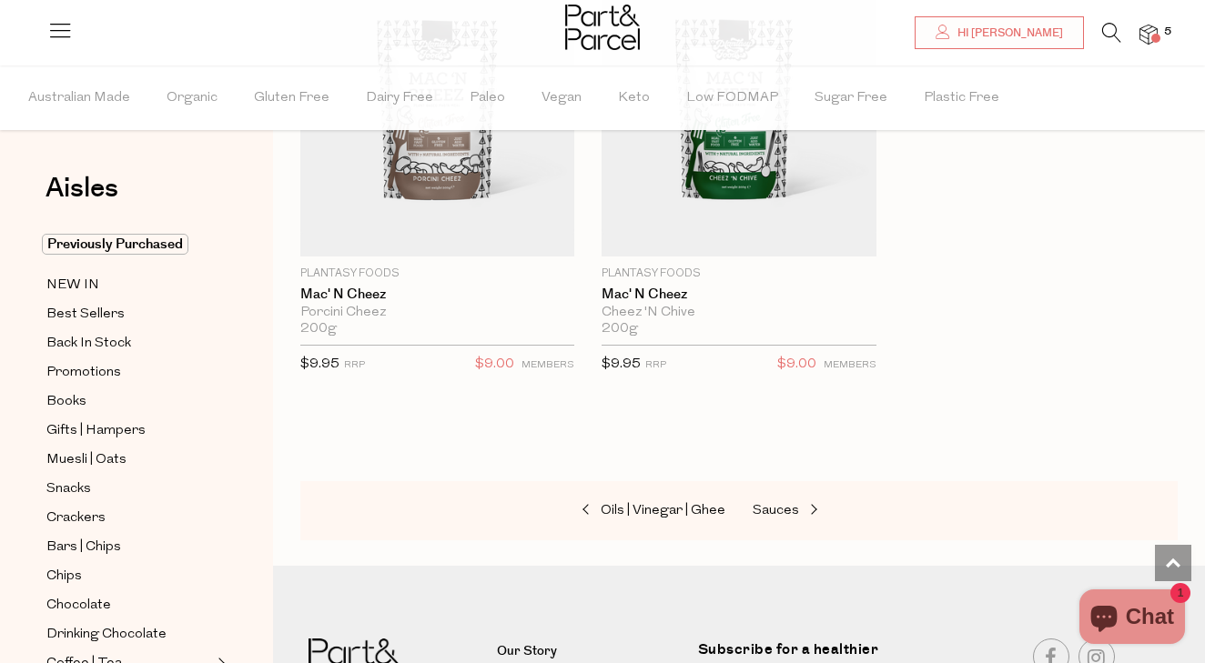
scroll to position [8975, 0]
click at [775, 503] on span "Sauces" at bounding box center [776, 510] width 46 height 14
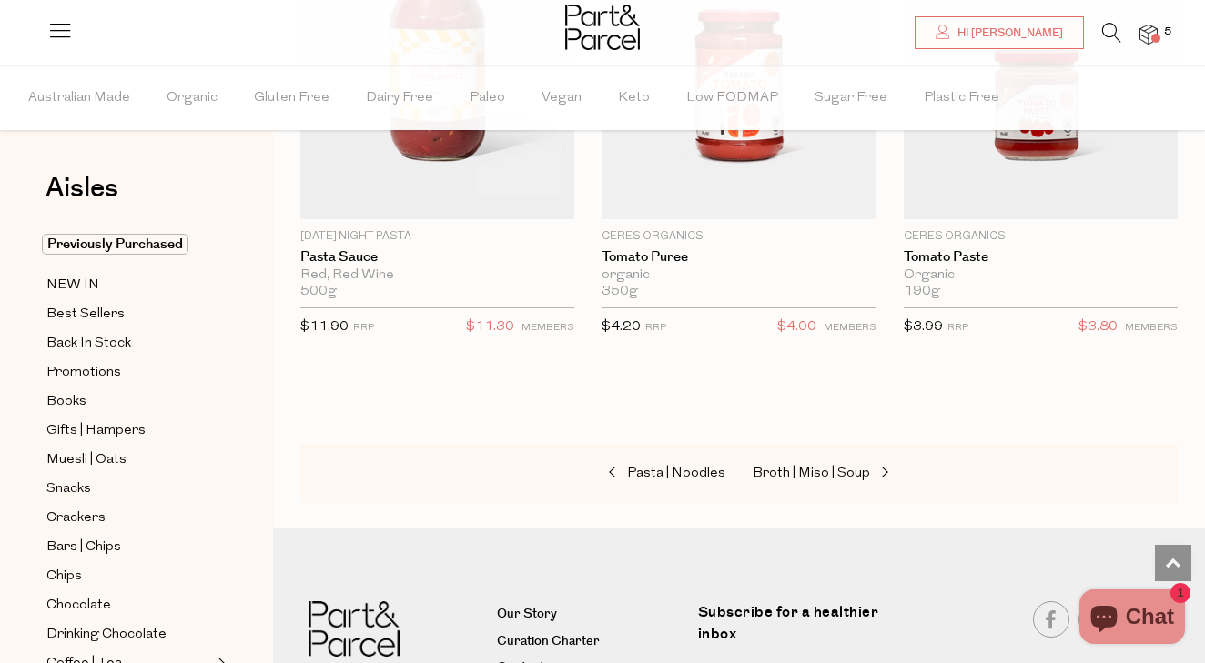
scroll to position [10484, 0]
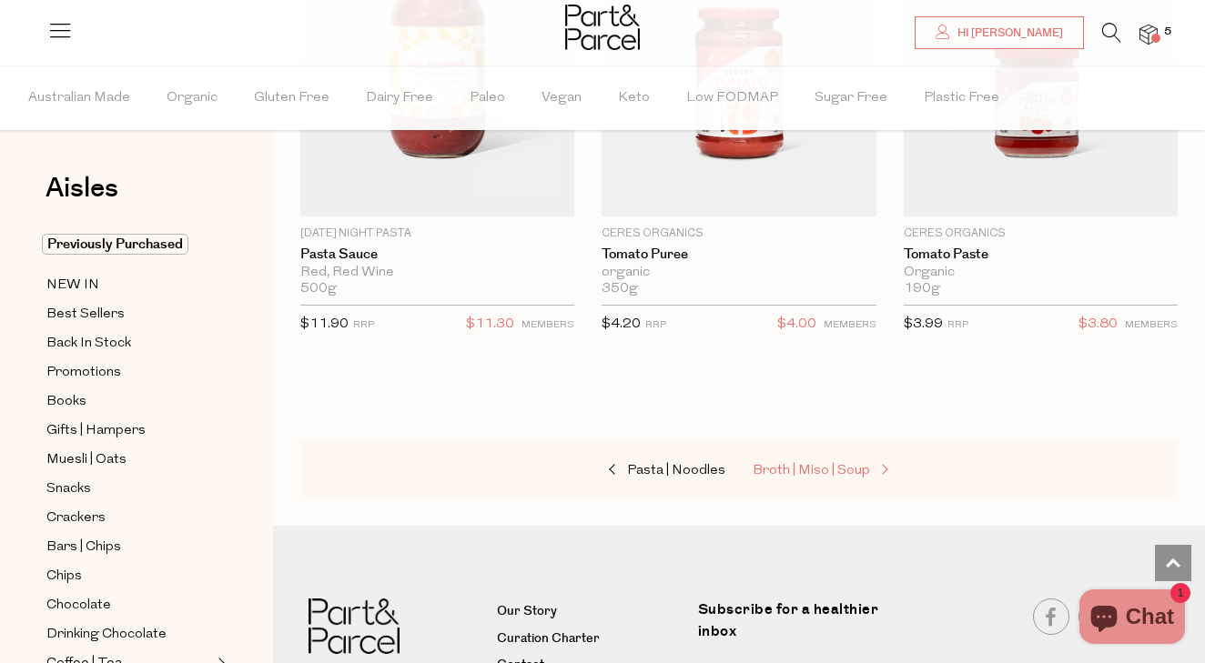
click at [790, 464] on span "Broth | Miso | Soup" at bounding box center [811, 471] width 117 height 14
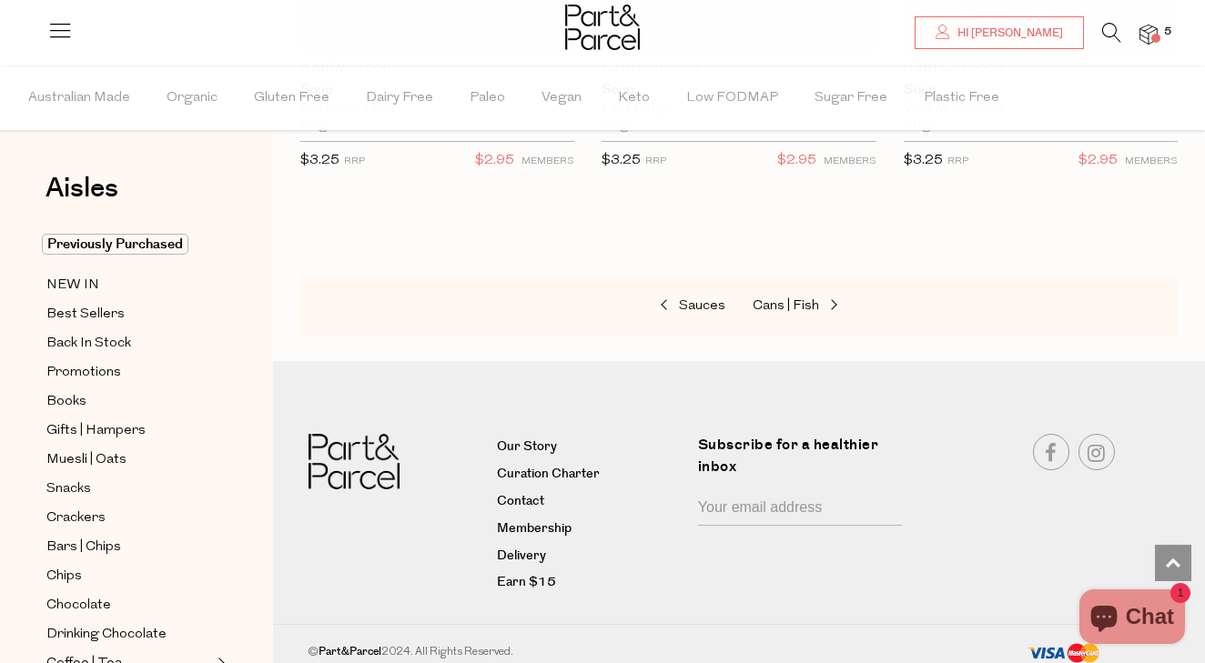
scroll to position [5308, 0]
click at [794, 300] on span "Cans | Fish" at bounding box center [786, 307] width 66 height 14
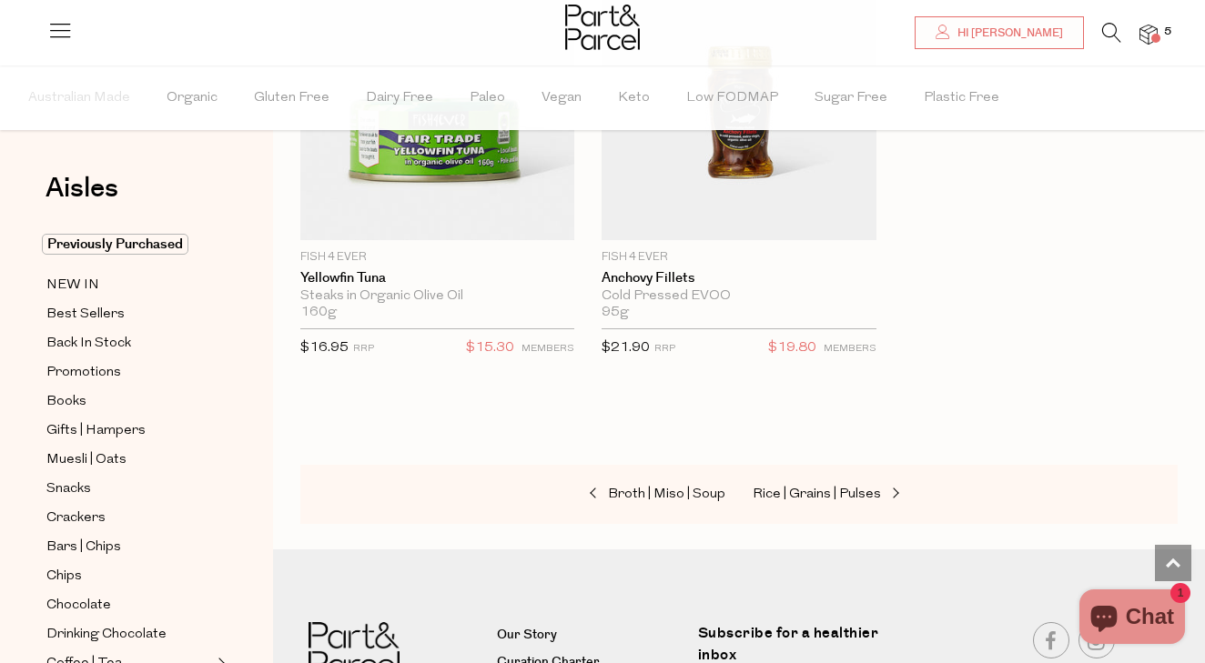
scroll to position [4172, 0]
click at [803, 486] on span "Rice | Grains | Pulses" at bounding box center [817, 493] width 128 height 14
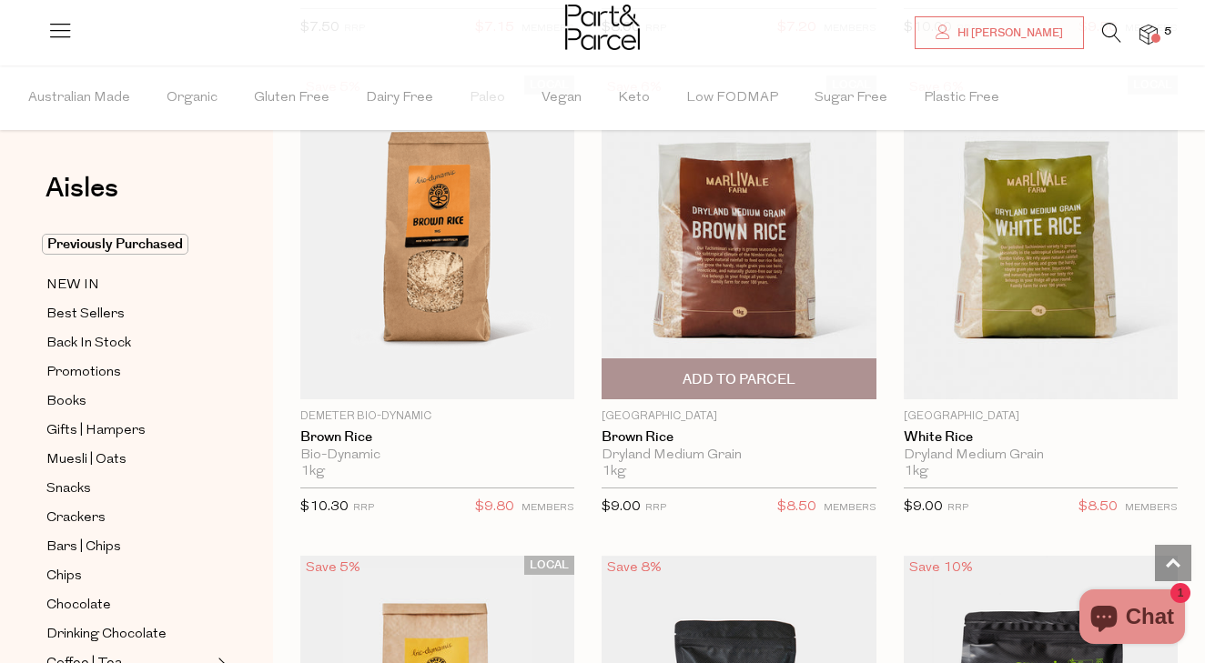
scroll to position [1150, 0]
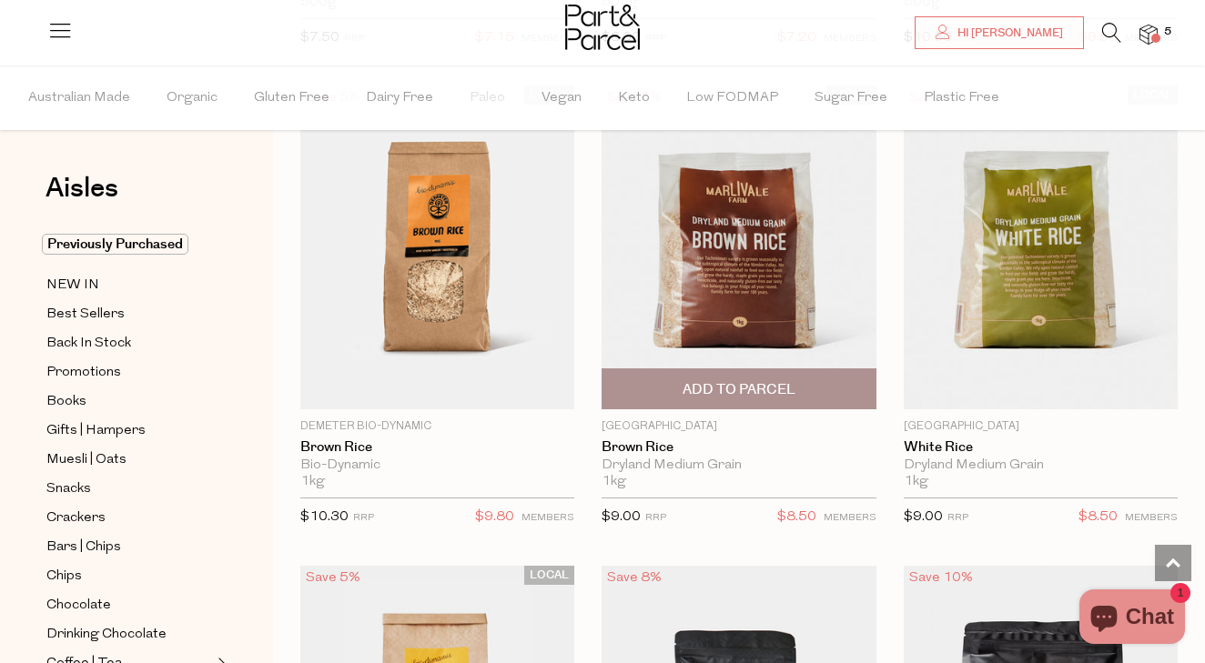
click at [754, 384] on span "Add To Parcel" at bounding box center [739, 389] width 113 height 19
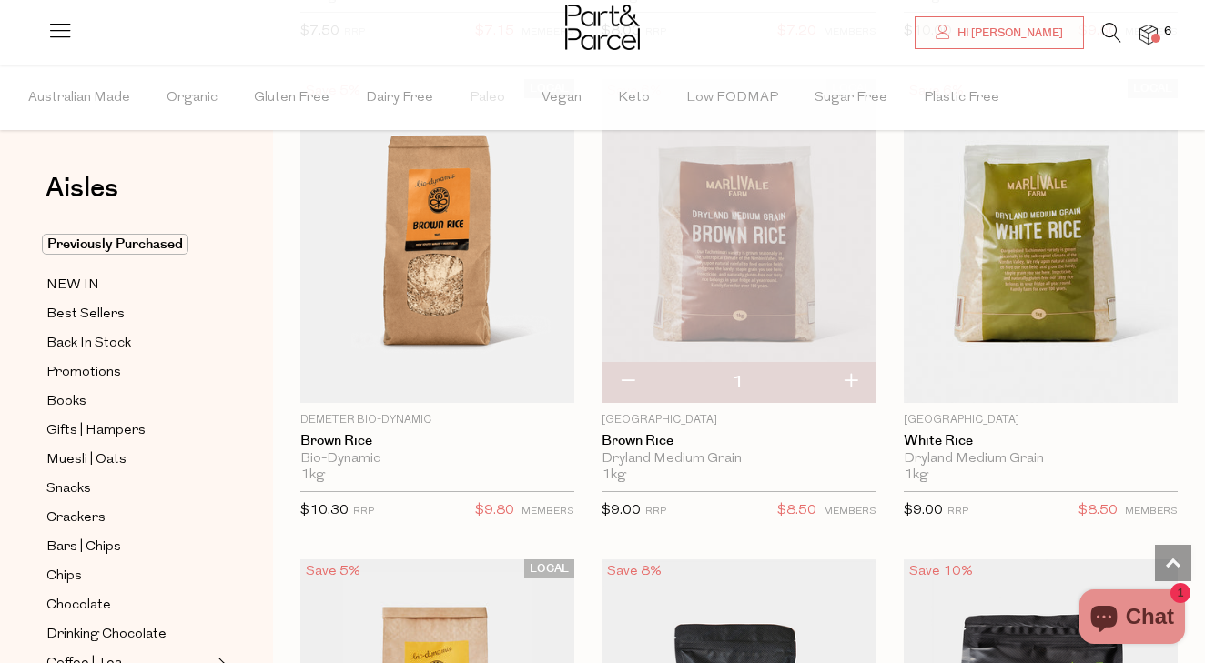
scroll to position [1155, 0]
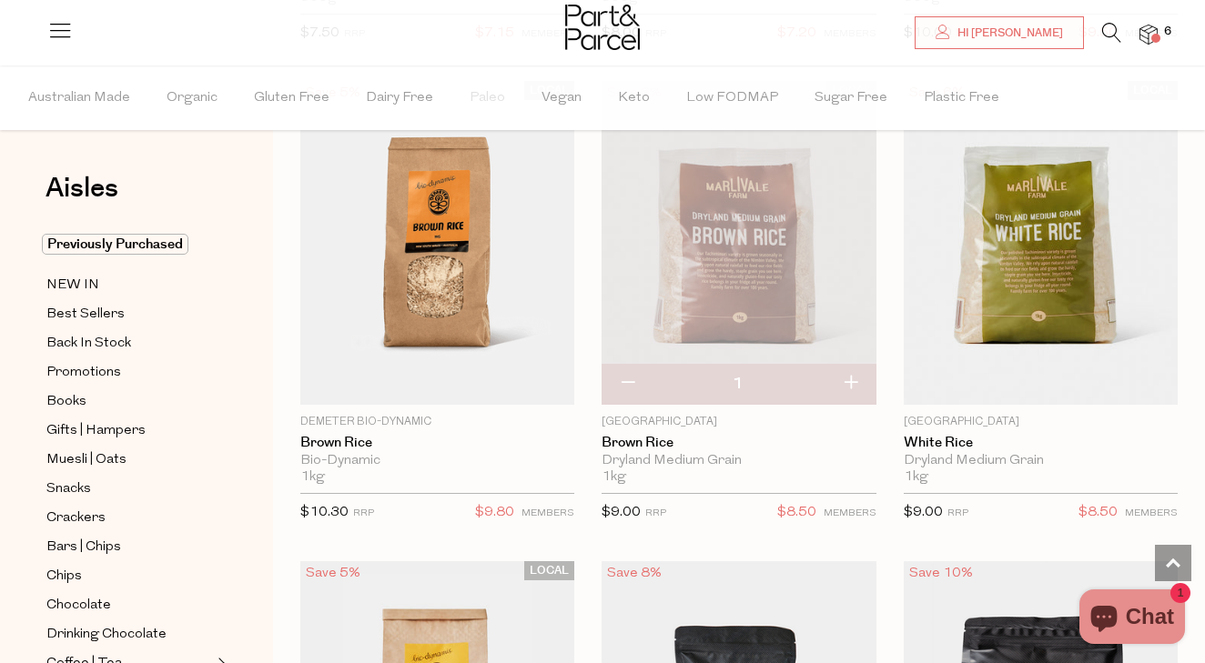
click at [624, 379] on button "button" at bounding box center [628, 384] width 52 height 40
type input "0"
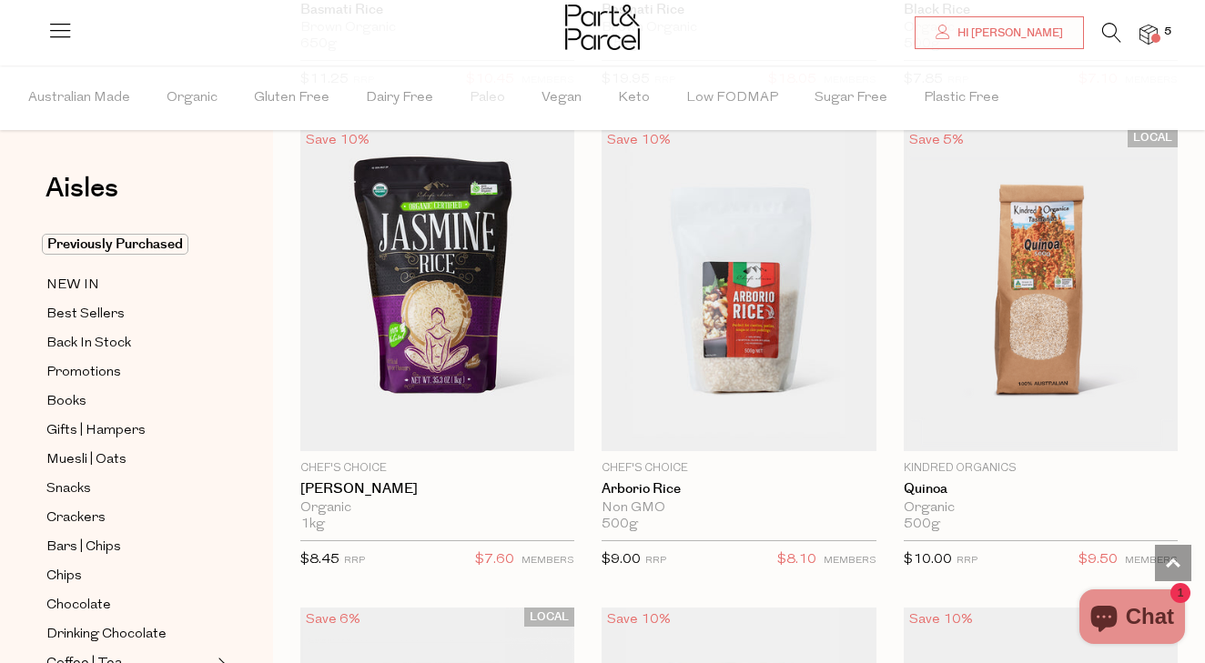
scroll to position [2552, 0]
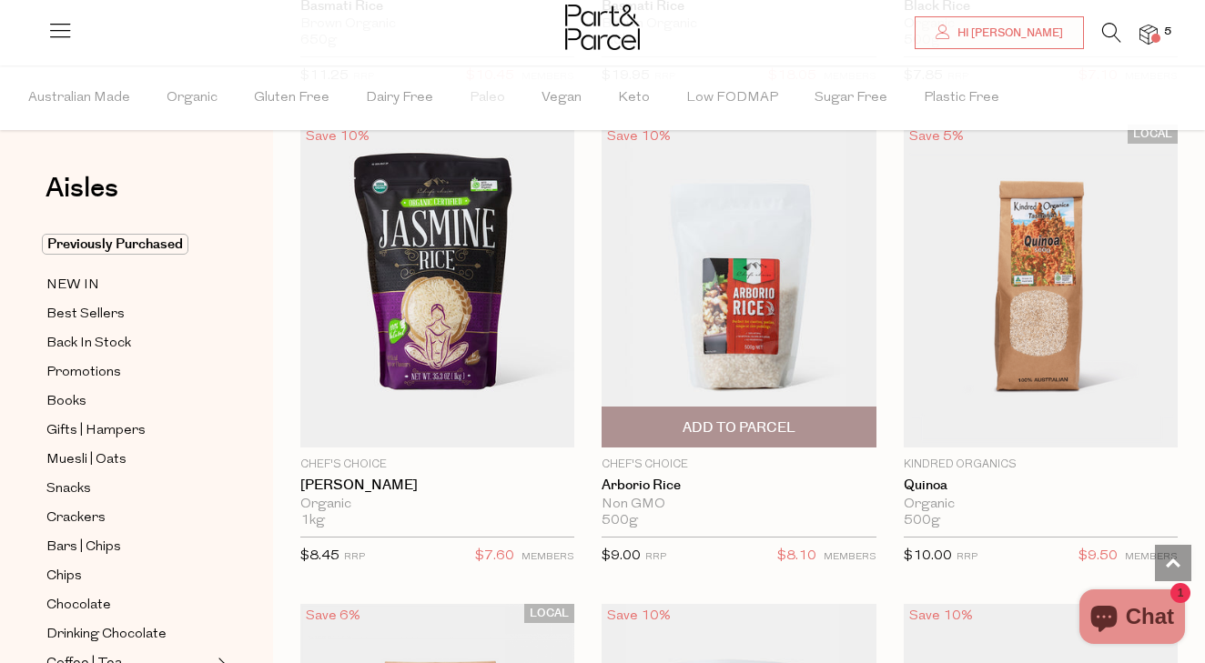
click at [733, 420] on span "Add To Parcel" at bounding box center [739, 428] width 113 height 19
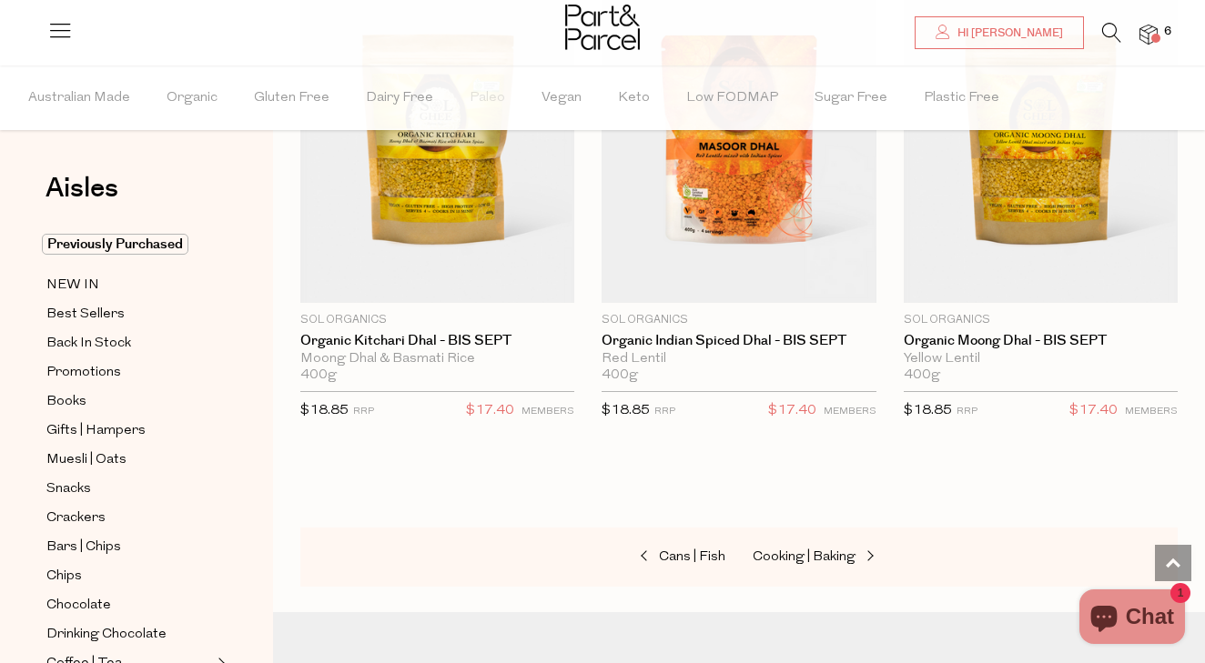
scroll to position [6058, 0]
click at [802, 550] on span "Cooking | Baking" at bounding box center [804, 557] width 103 height 14
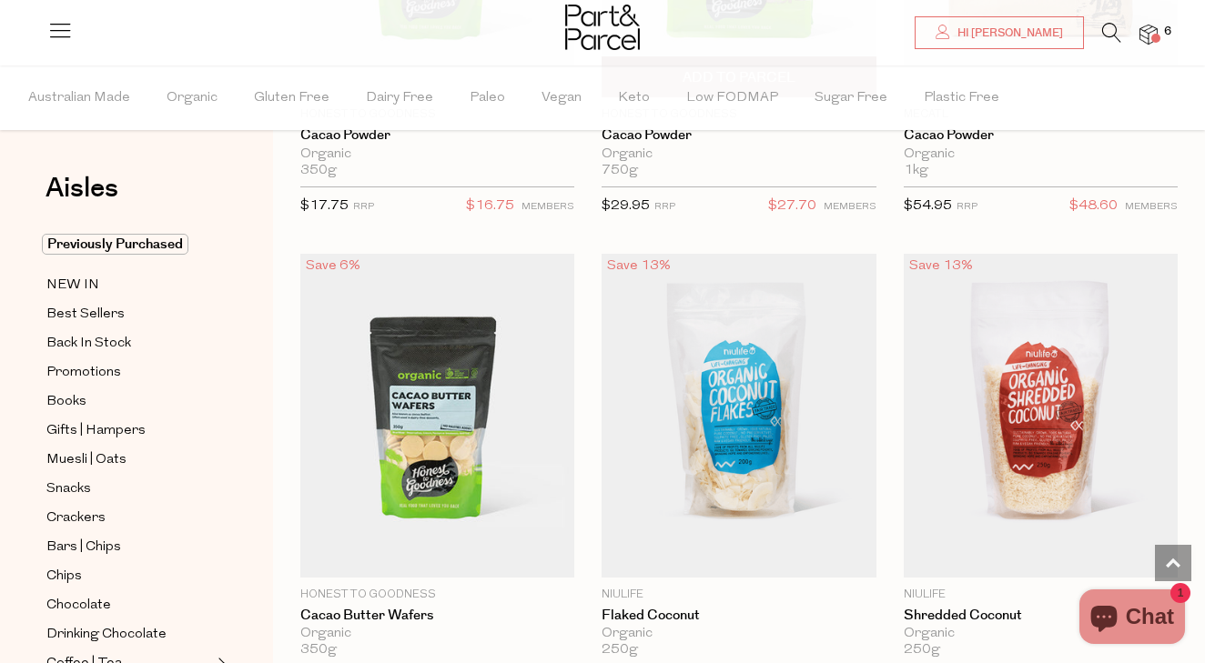
scroll to position [4811, 0]
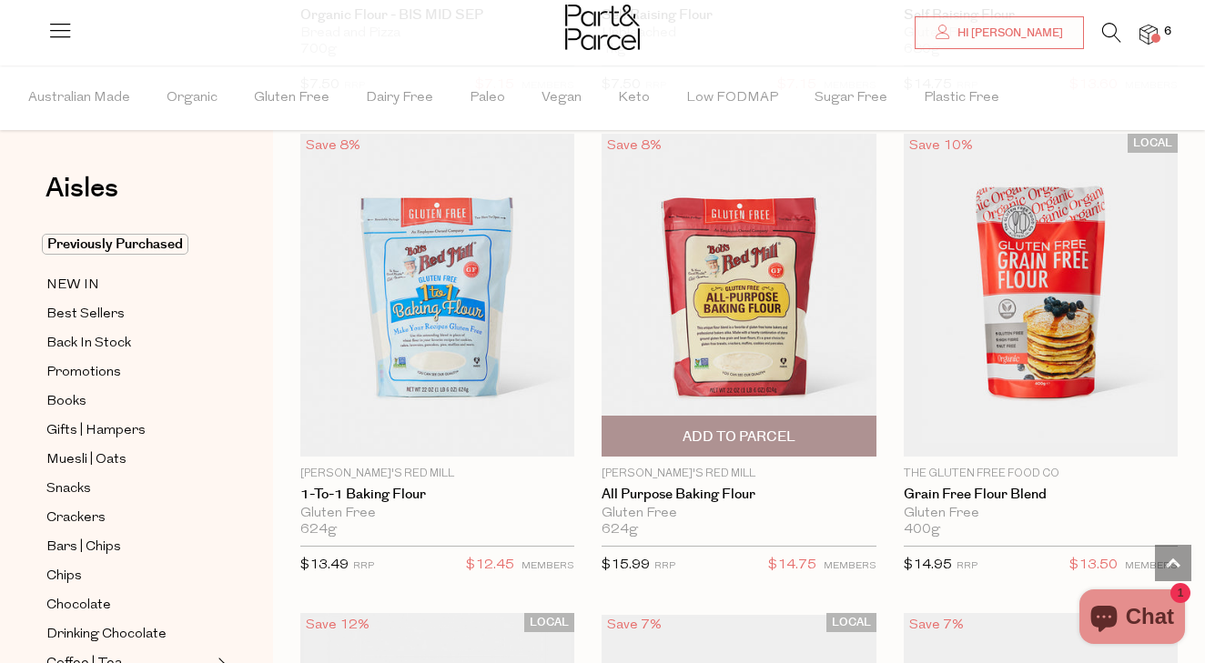
scroll to position [8284, 0]
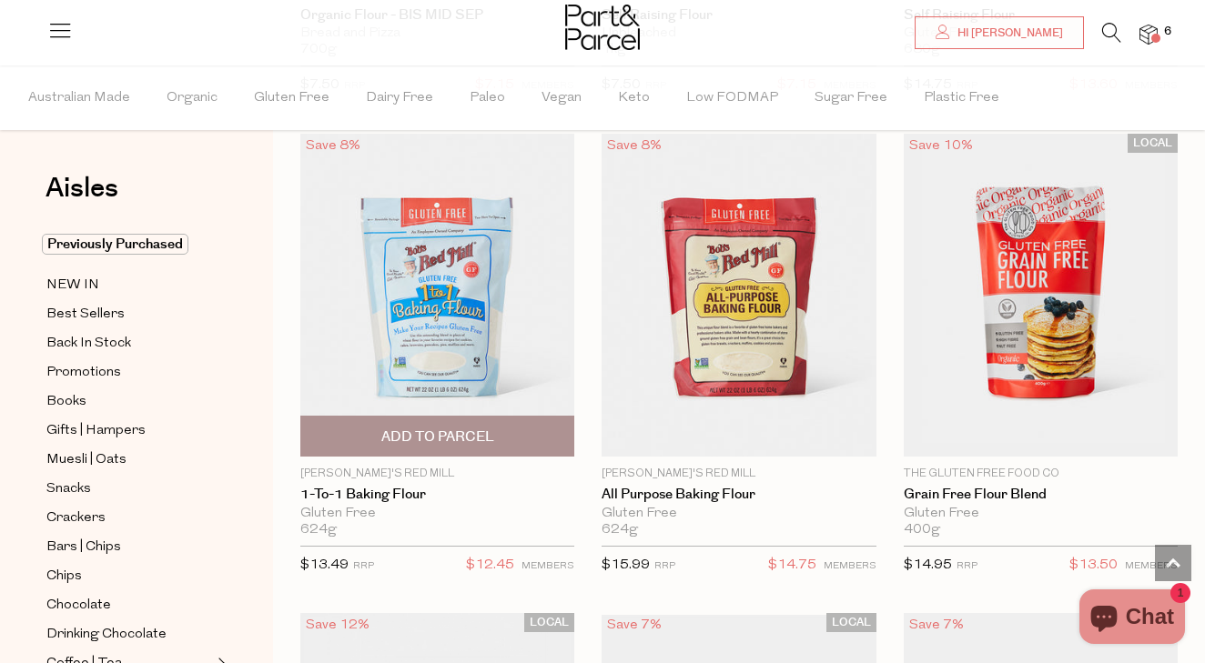
click at [388, 428] on span "Add To Parcel" at bounding box center [437, 437] width 113 height 19
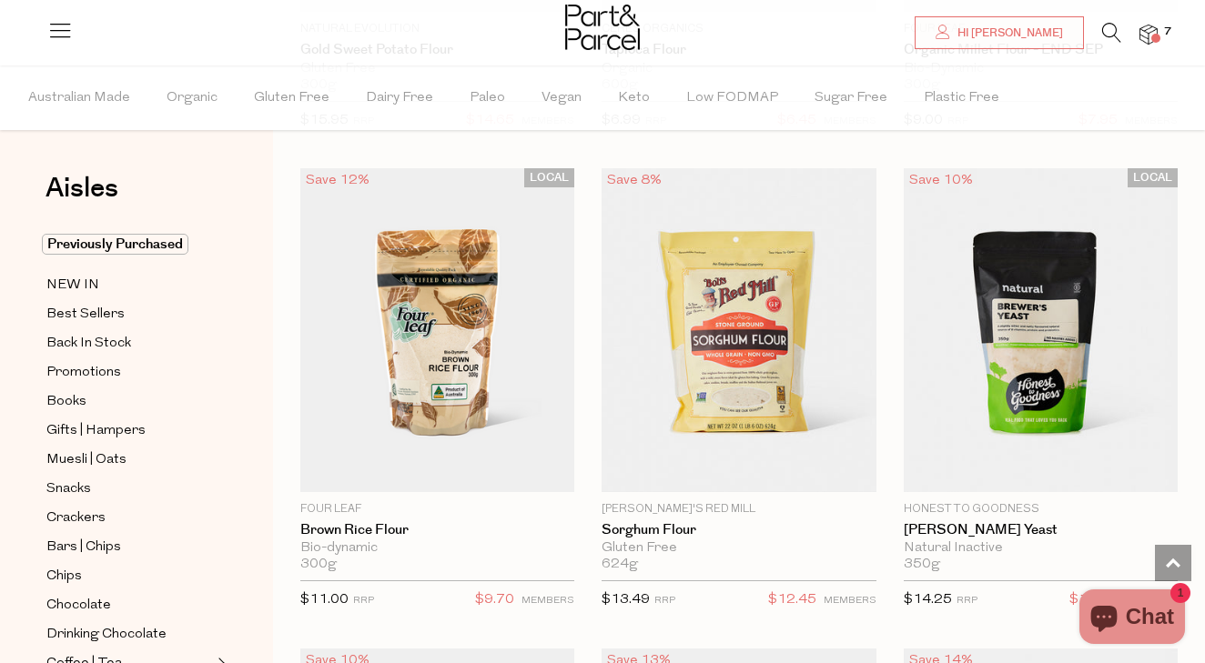
scroll to position [11608, 0]
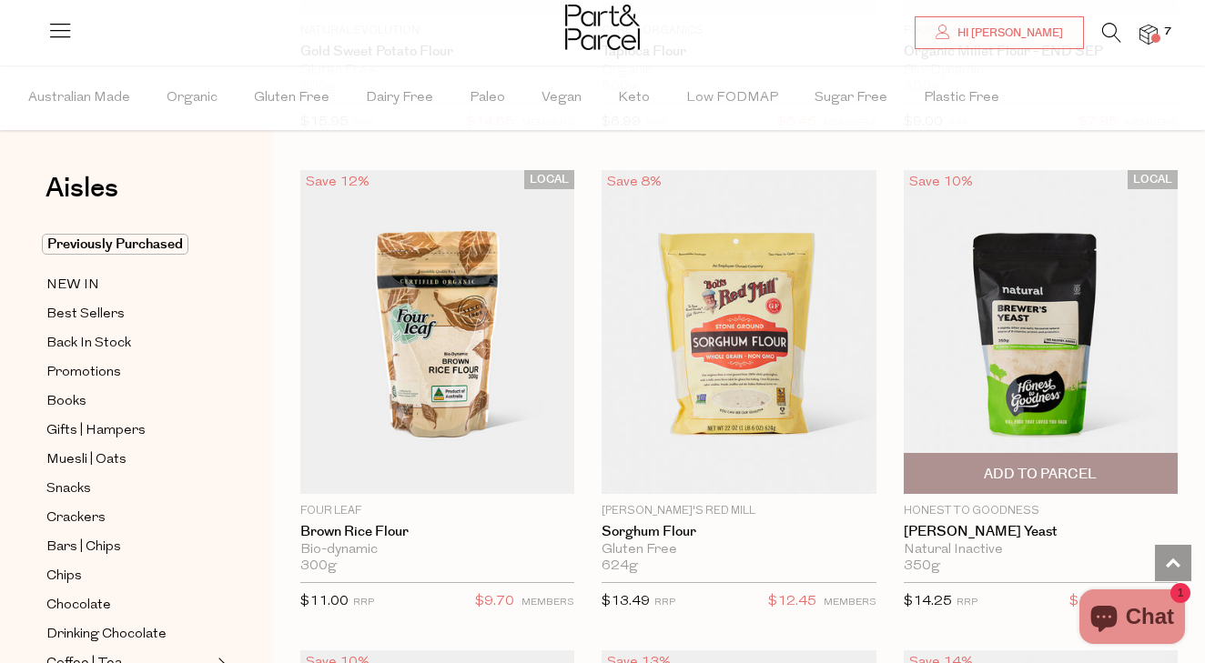
click at [1033, 215] on img at bounding box center [1041, 332] width 274 height 324
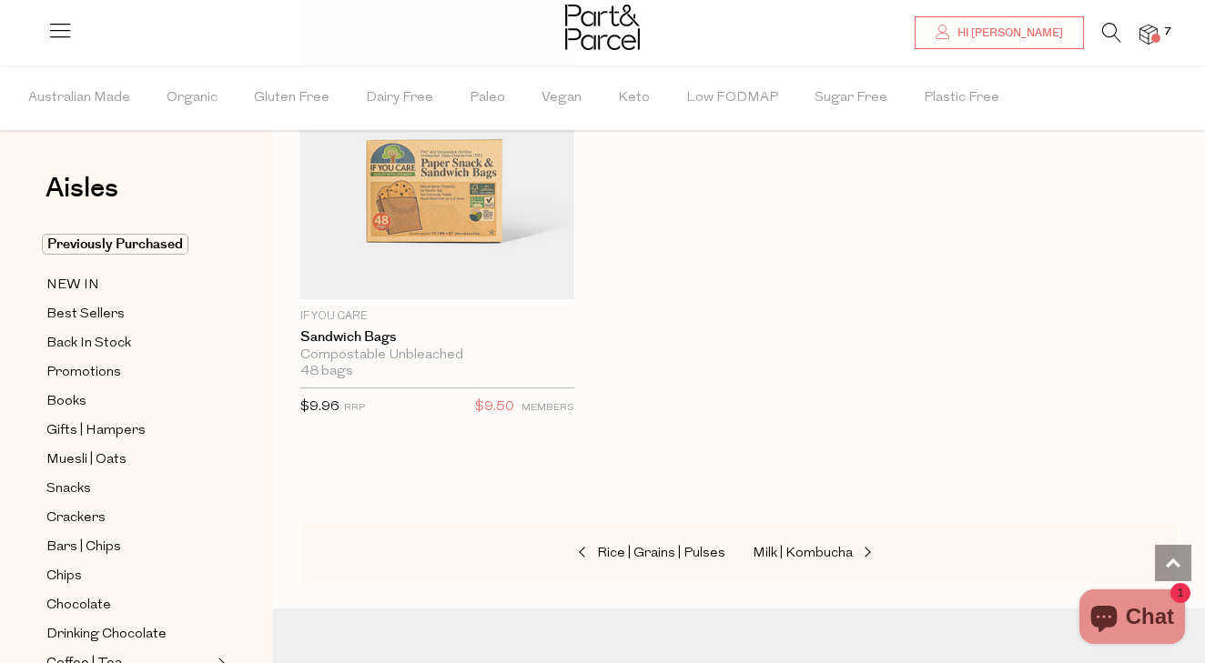
scroll to position [5539, 0]
click at [804, 550] on span "Milk | Kombucha" at bounding box center [803, 557] width 100 height 14
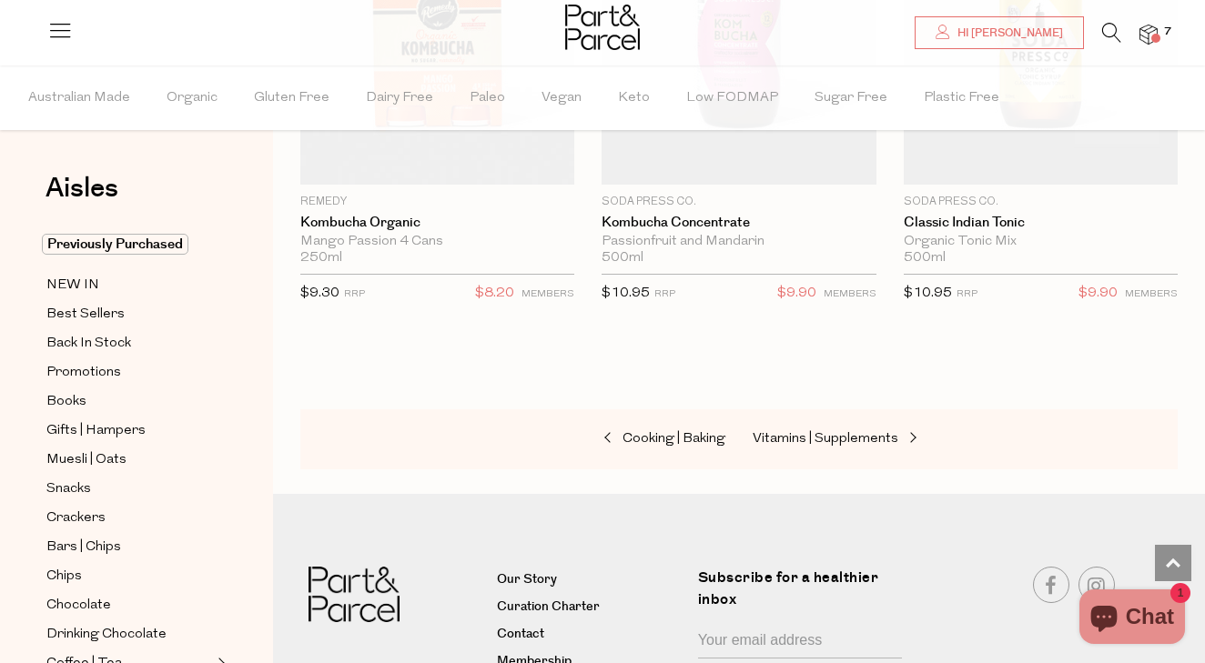
scroll to position [10559, 0]
click at [837, 430] on span "Vitamins | Supplements" at bounding box center [826, 437] width 146 height 14
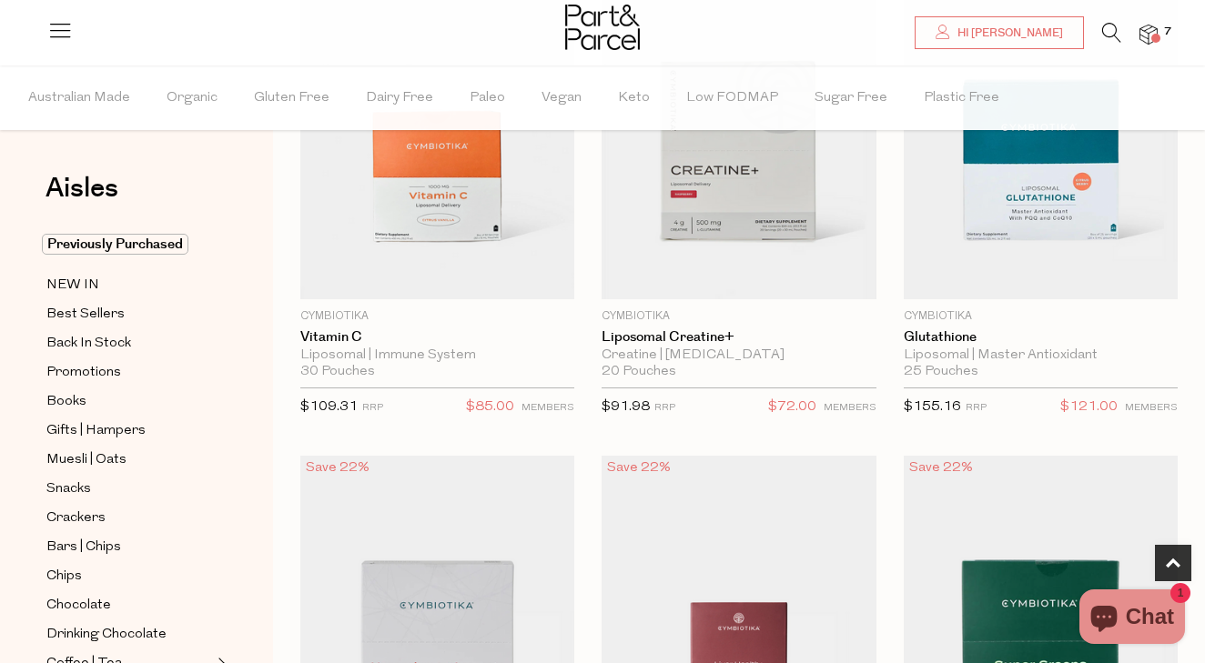
scroll to position [745, 0]
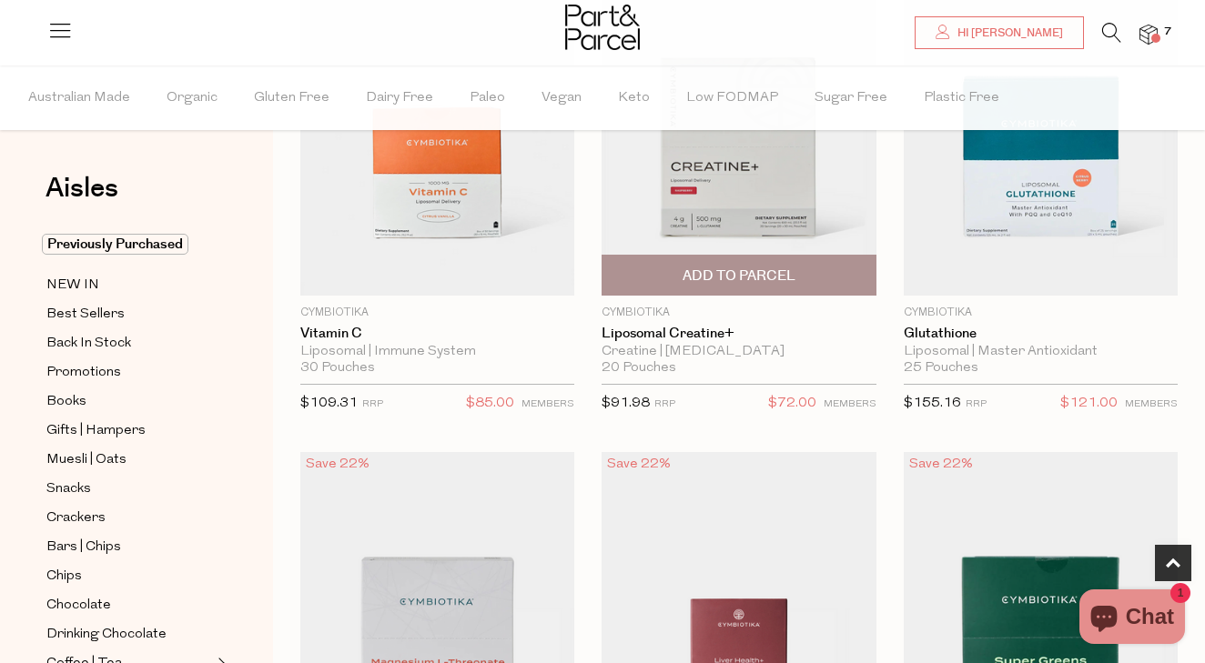
click at [729, 273] on span "Add To Parcel" at bounding box center [739, 276] width 113 height 19
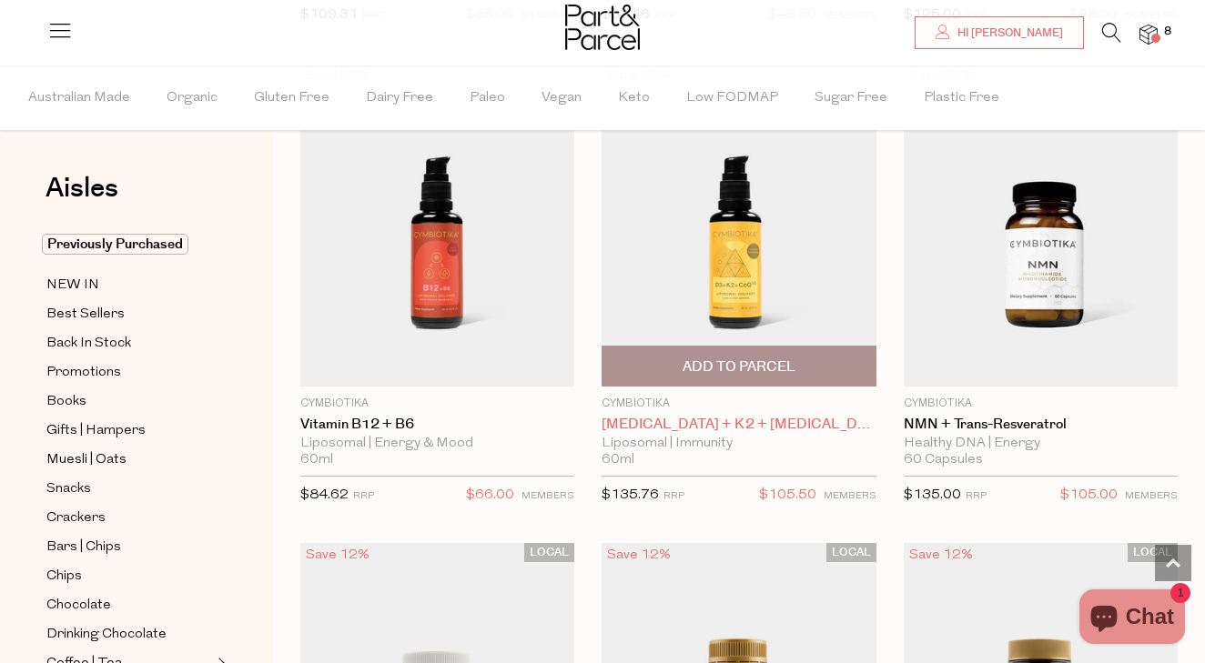
scroll to position [2096, 0]
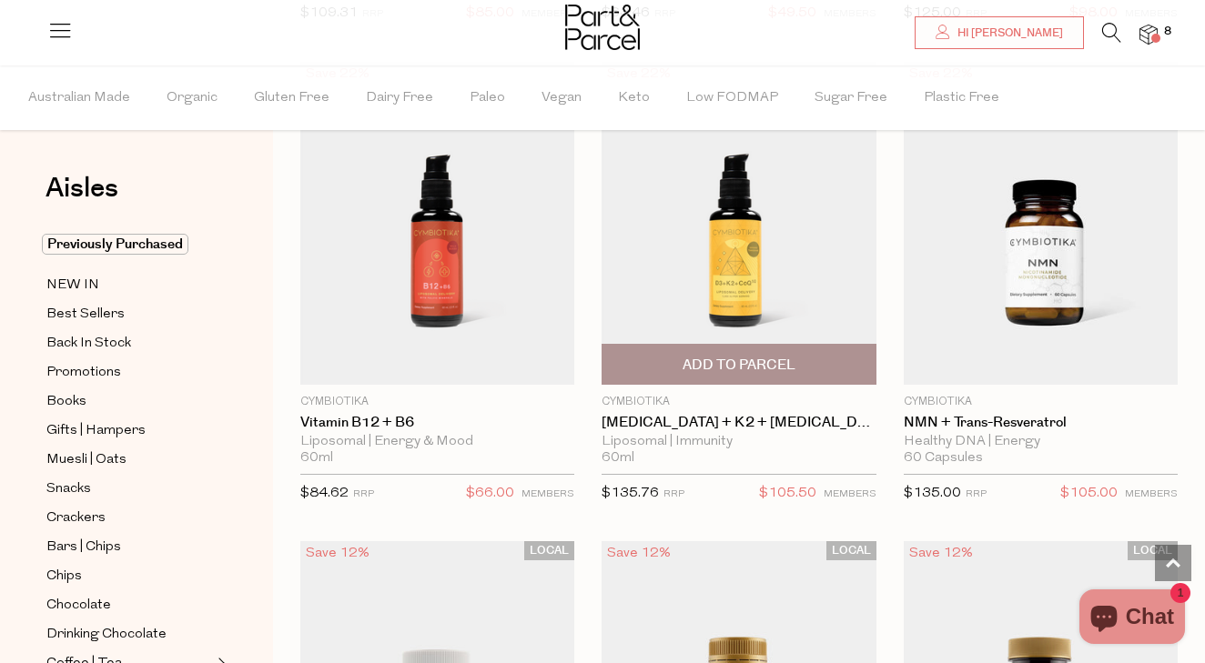
click at [736, 242] on img at bounding box center [739, 224] width 274 height 324
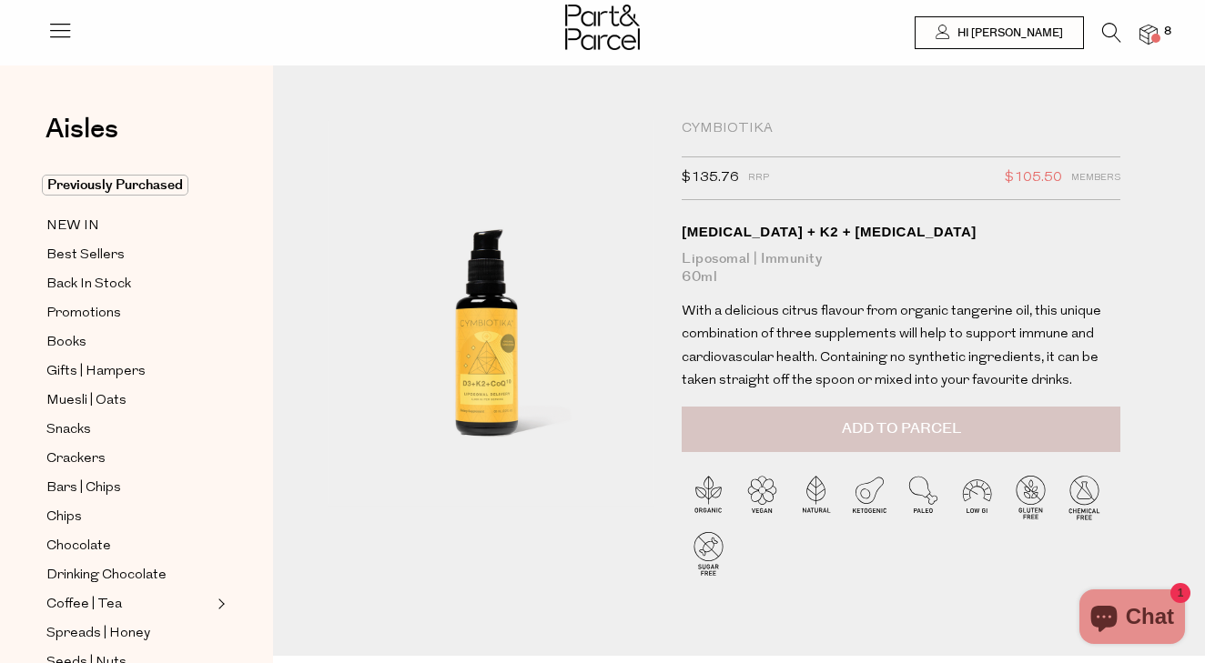
click at [908, 426] on span "Add to Parcel" at bounding box center [901, 429] width 119 height 21
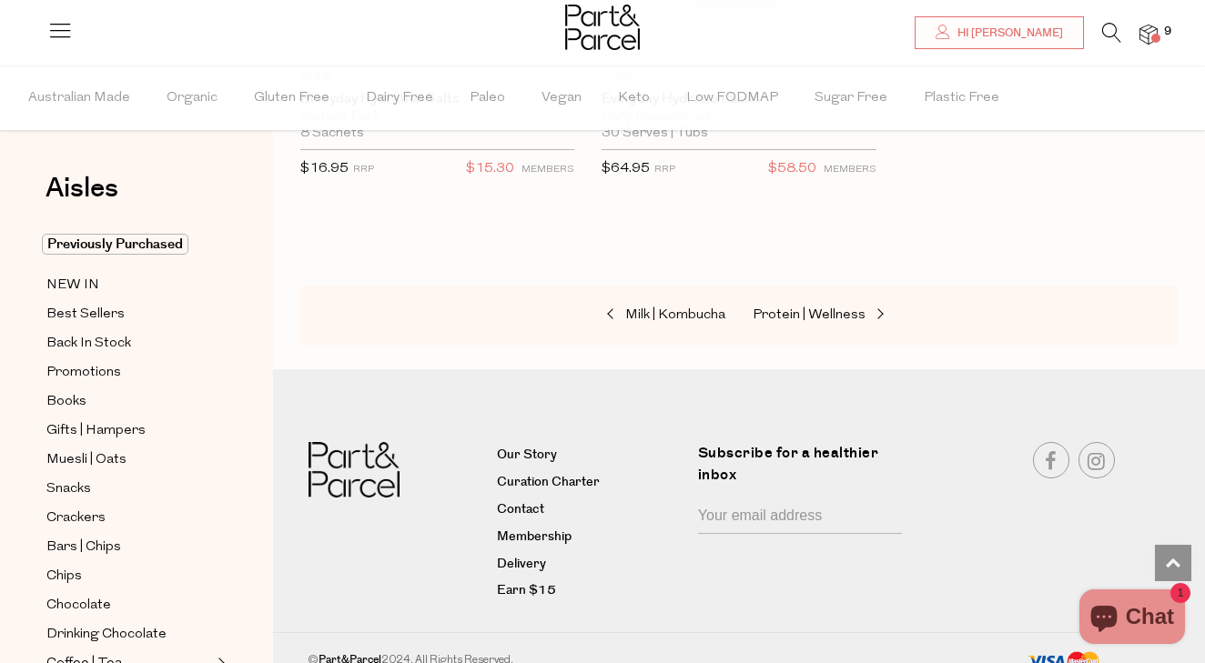
scroll to position [9659, 0]
click at [774, 309] on span "Protein | Wellness" at bounding box center [809, 316] width 113 height 14
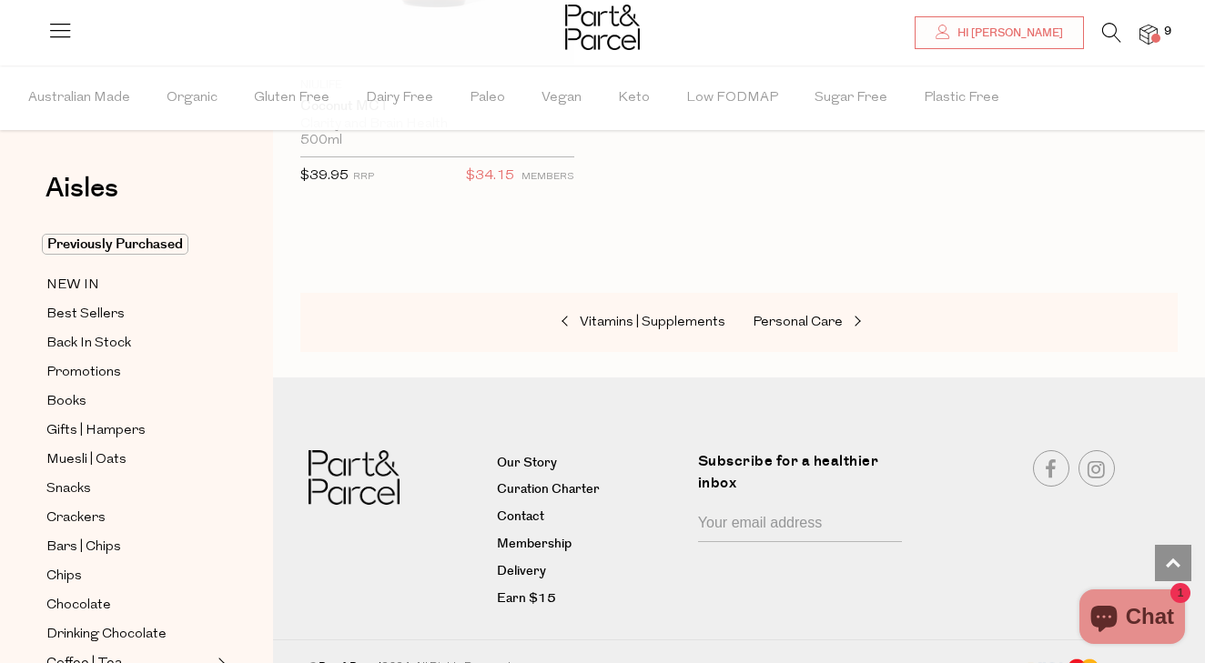
scroll to position [13511, 0]
click at [793, 317] on span "Personal Care" at bounding box center [798, 324] width 90 height 14
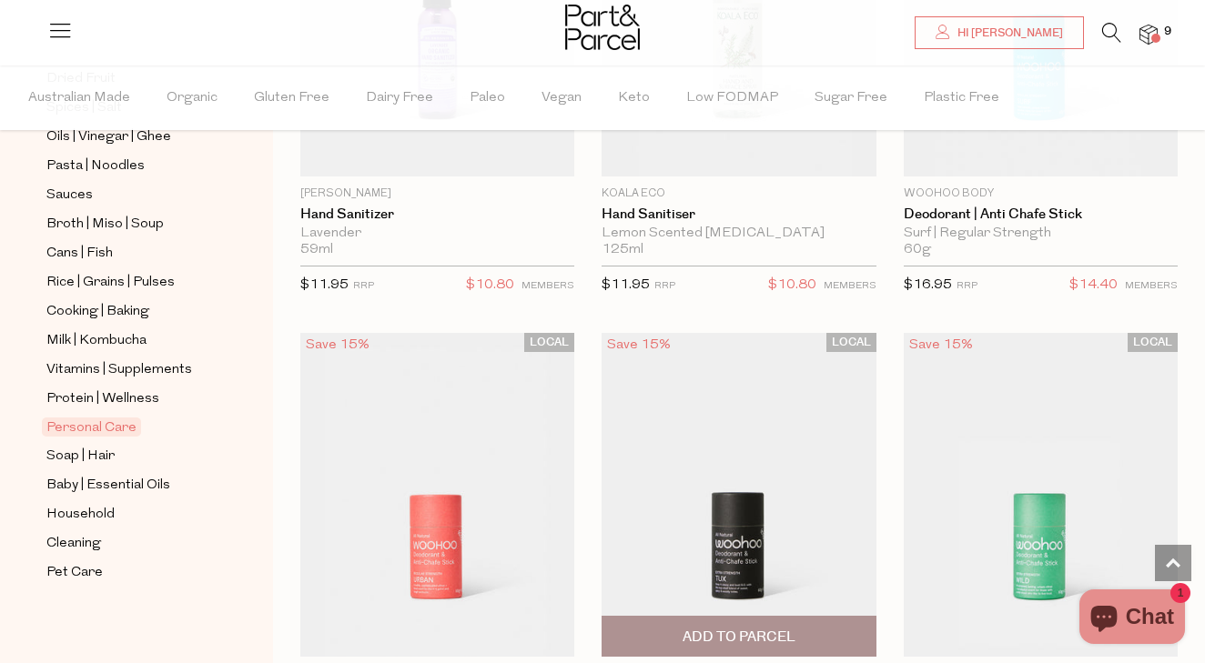
scroll to position [7140, 1]
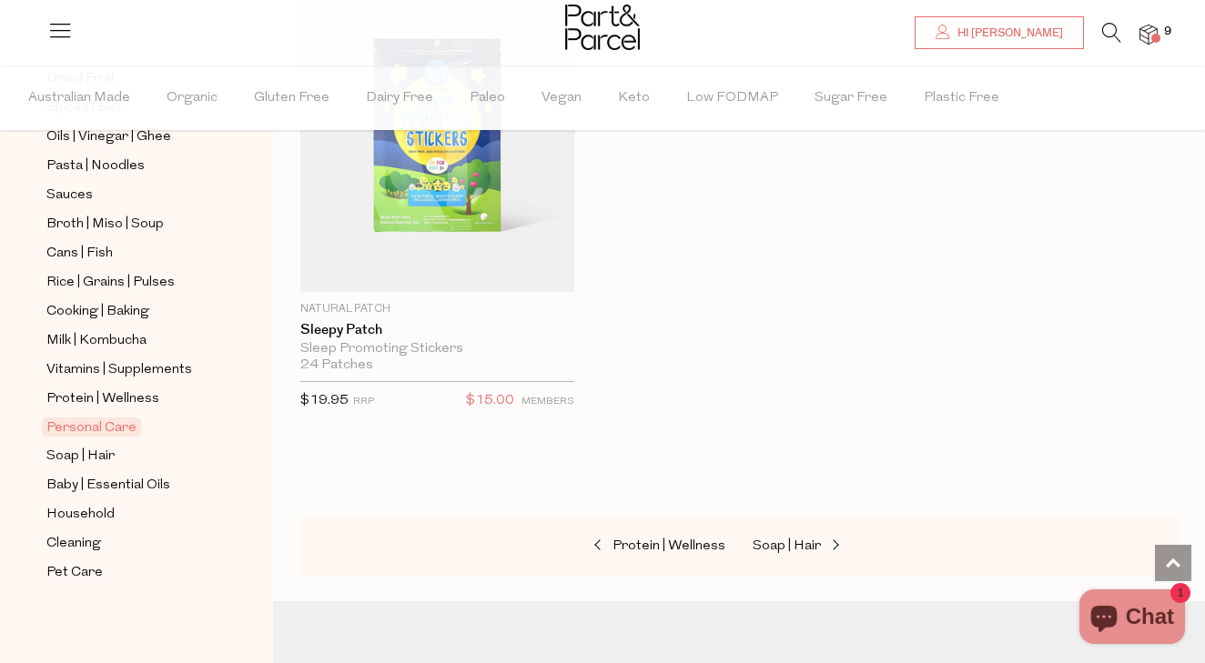
scroll to position [13258, 0]
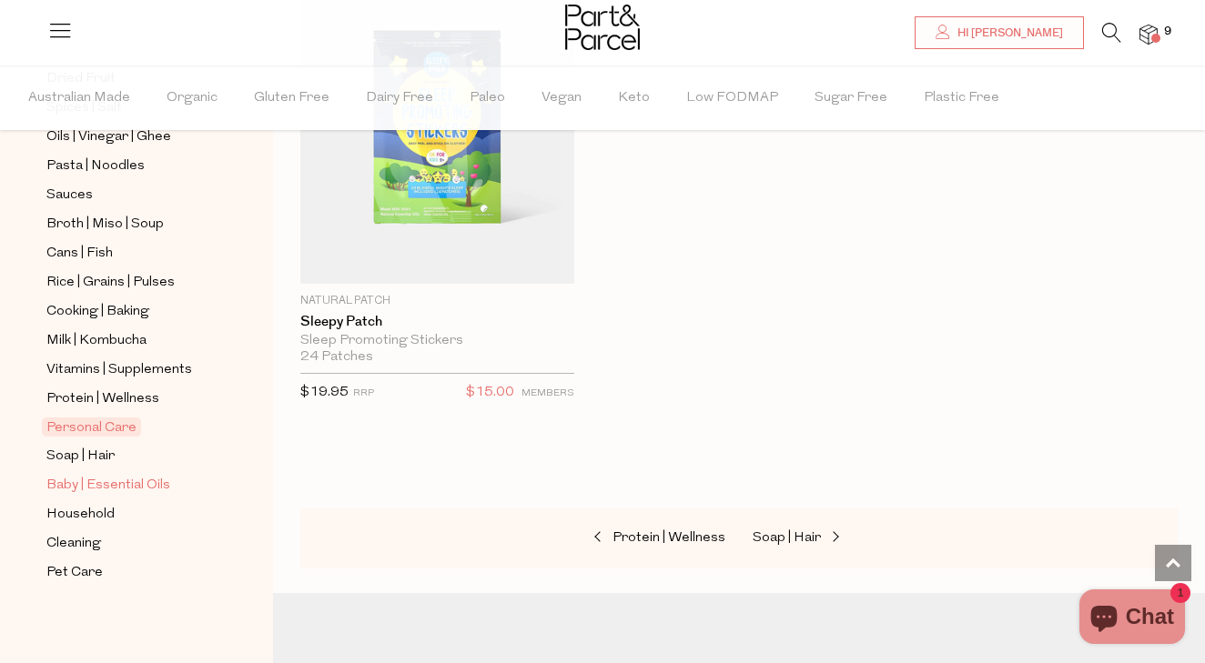
click at [149, 485] on span "Baby | Essential Oils" at bounding box center [108, 486] width 124 height 22
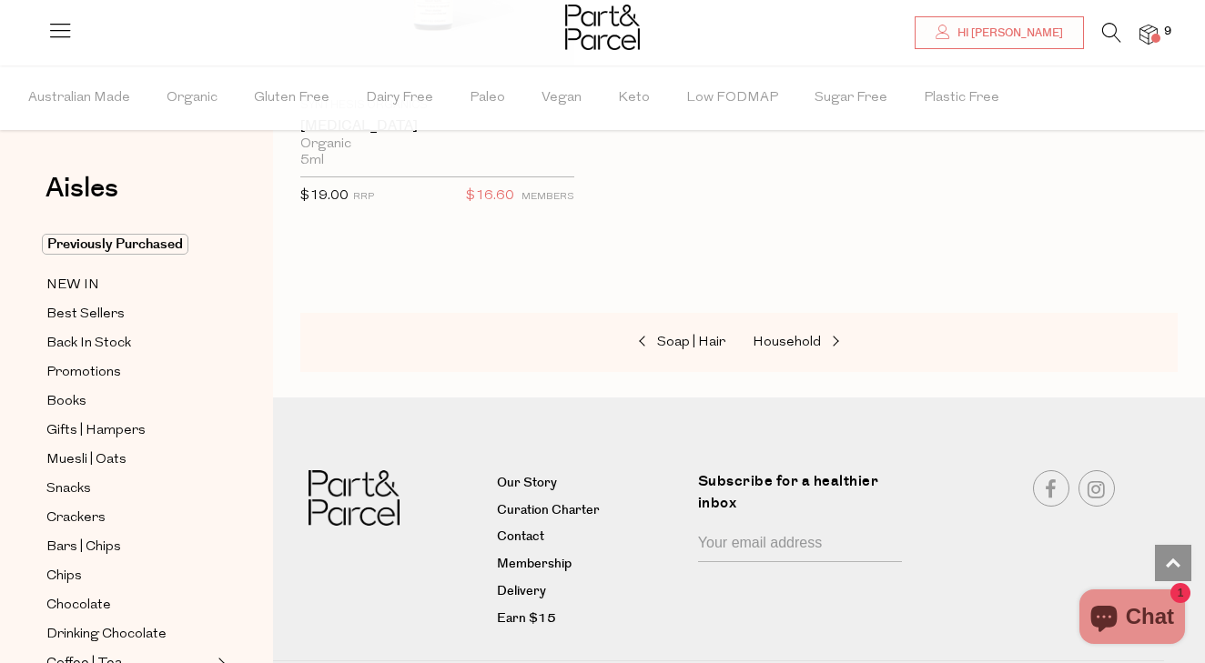
scroll to position [2884, 0]
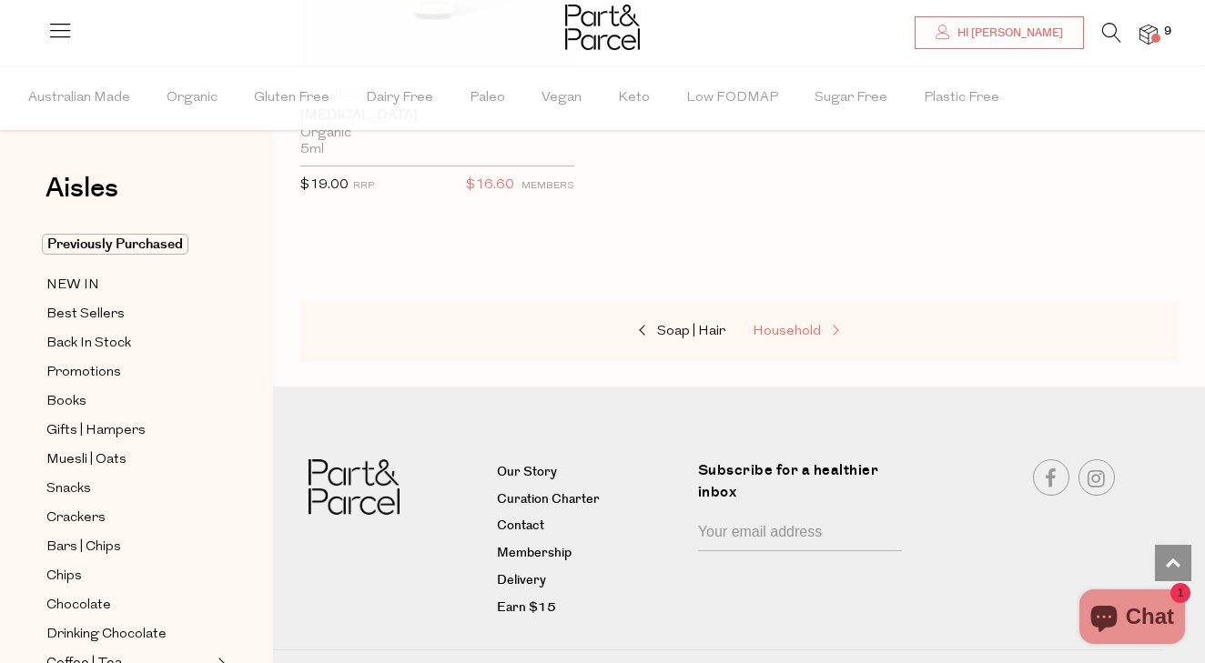
click at [785, 327] on span "Household" at bounding box center [787, 332] width 68 height 14
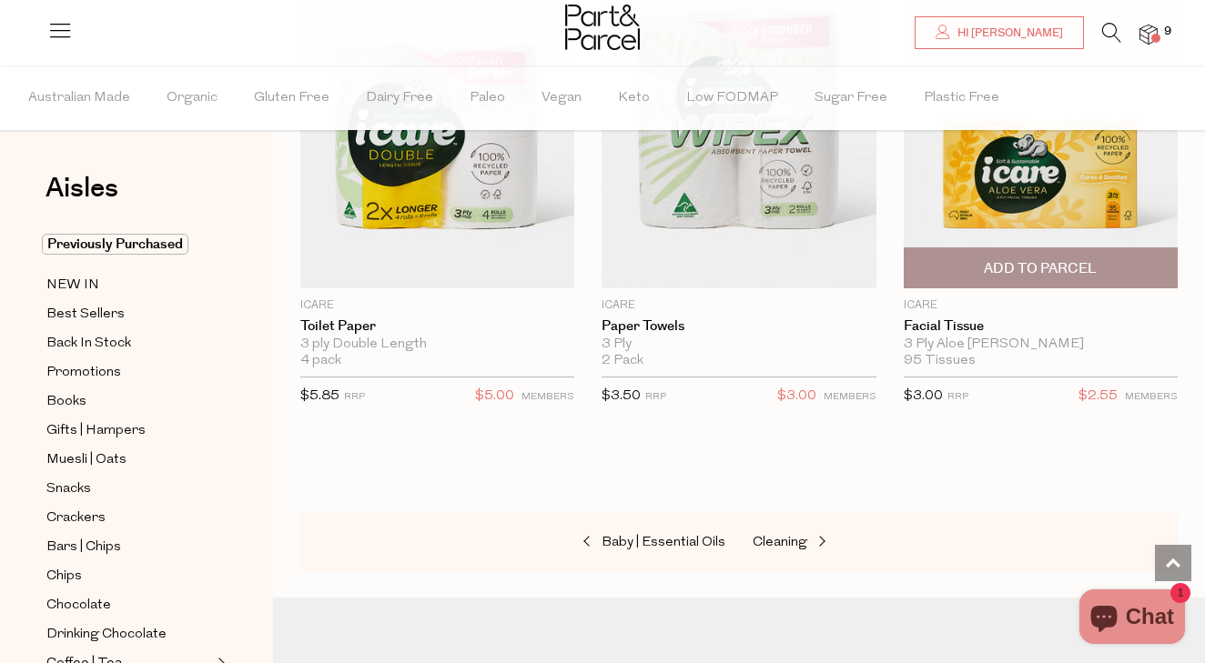
scroll to position [12900, 0]
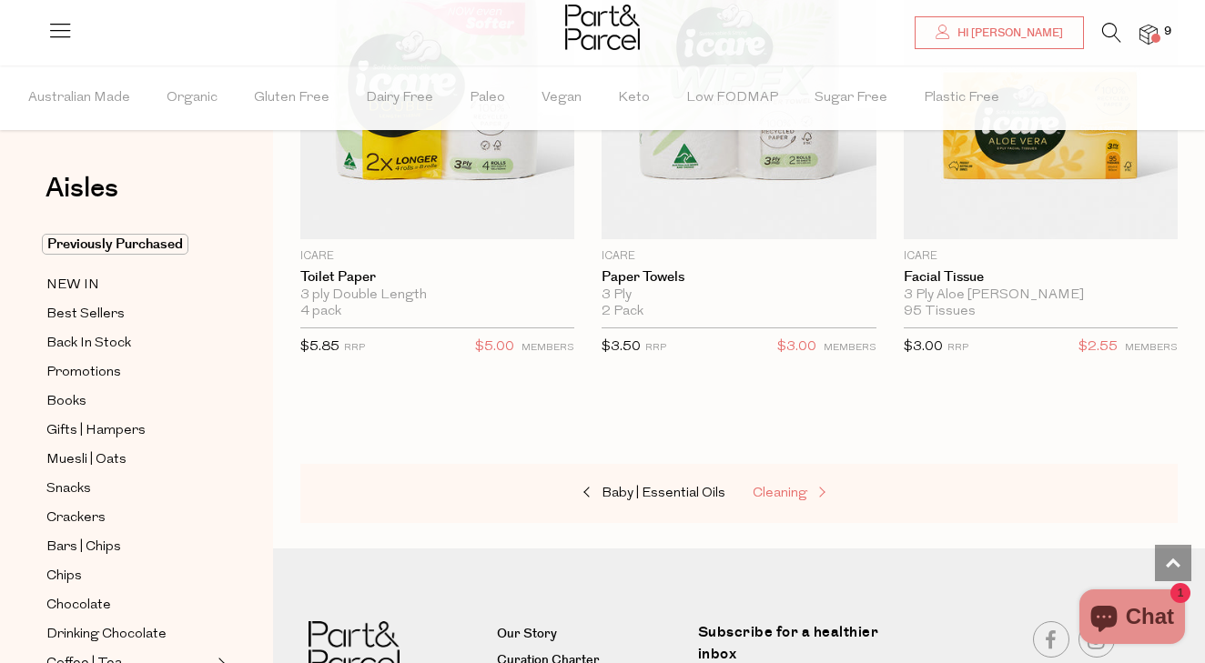
click at [774, 487] on span "Cleaning" at bounding box center [780, 494] width 55 height 14
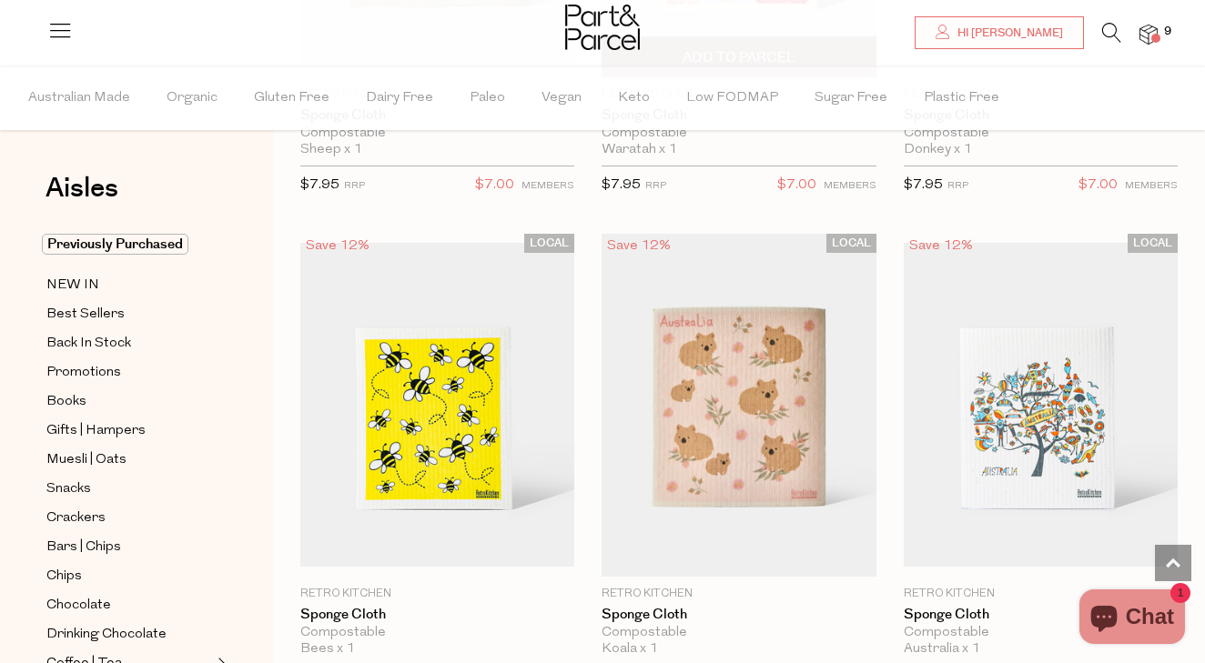
scroll to position [1327, 0]
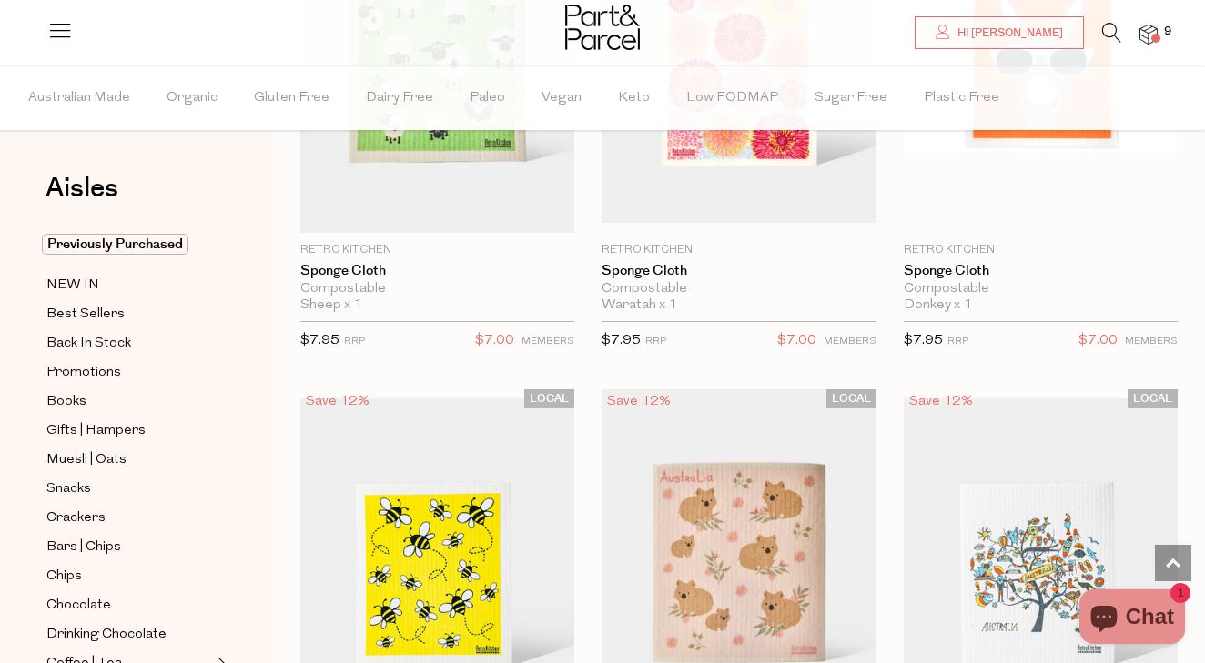
click at [1146, 35] on img at bounding box center [1148, 35] width 18 height 21
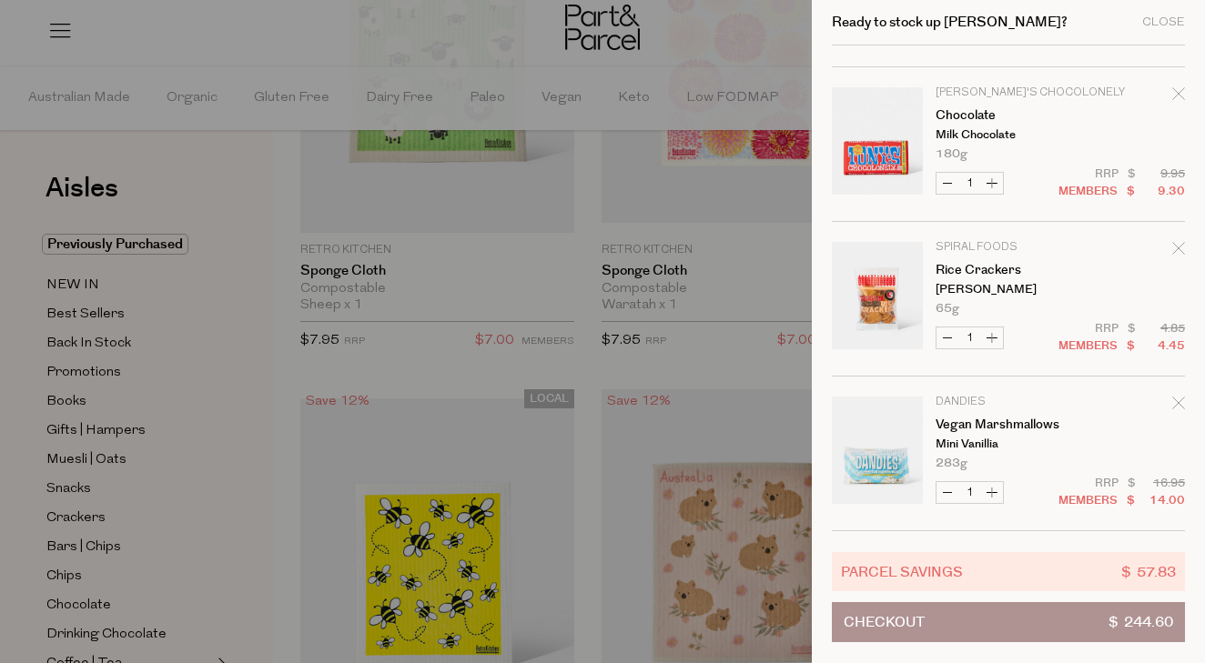
scroll to position [906, 0]
click at [1159, 15] on div "Ready to stock up [PERSON_NAME]? Close" at bounding box center [1008, 23] width 353 height 46
click at [1158, 22] on div "Close" at bounding box center [1163, 22] width 43 height 12
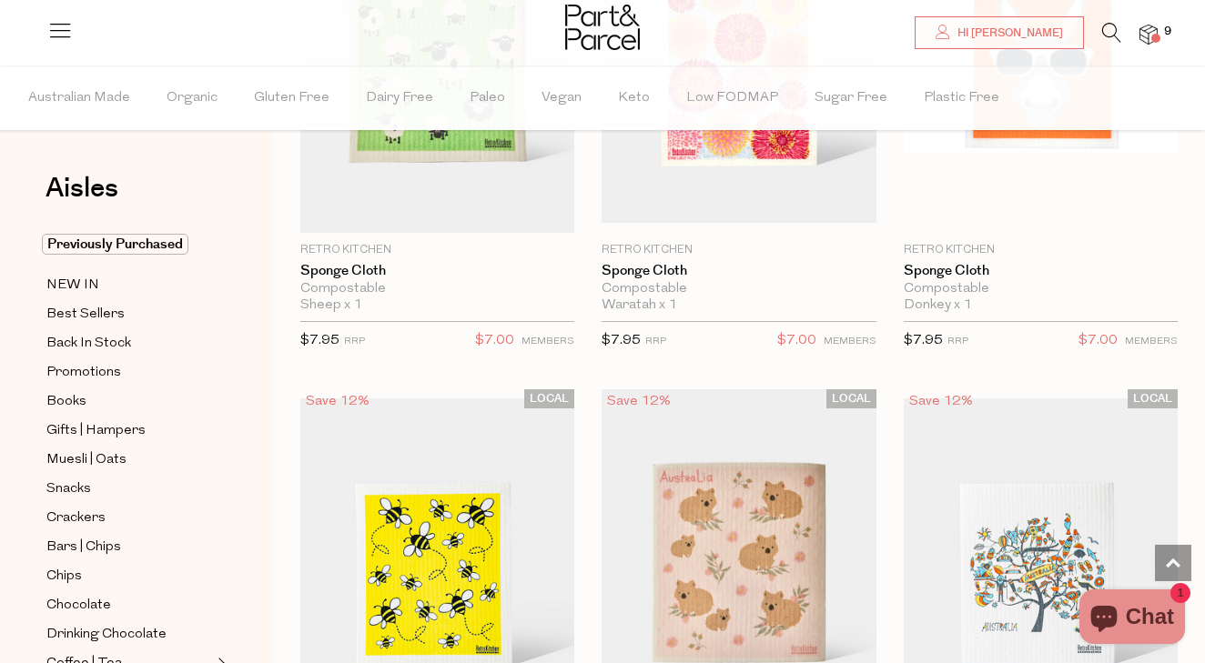
click at [1147, 35] on img at bounding box center [1148, 35] width 18 height 21
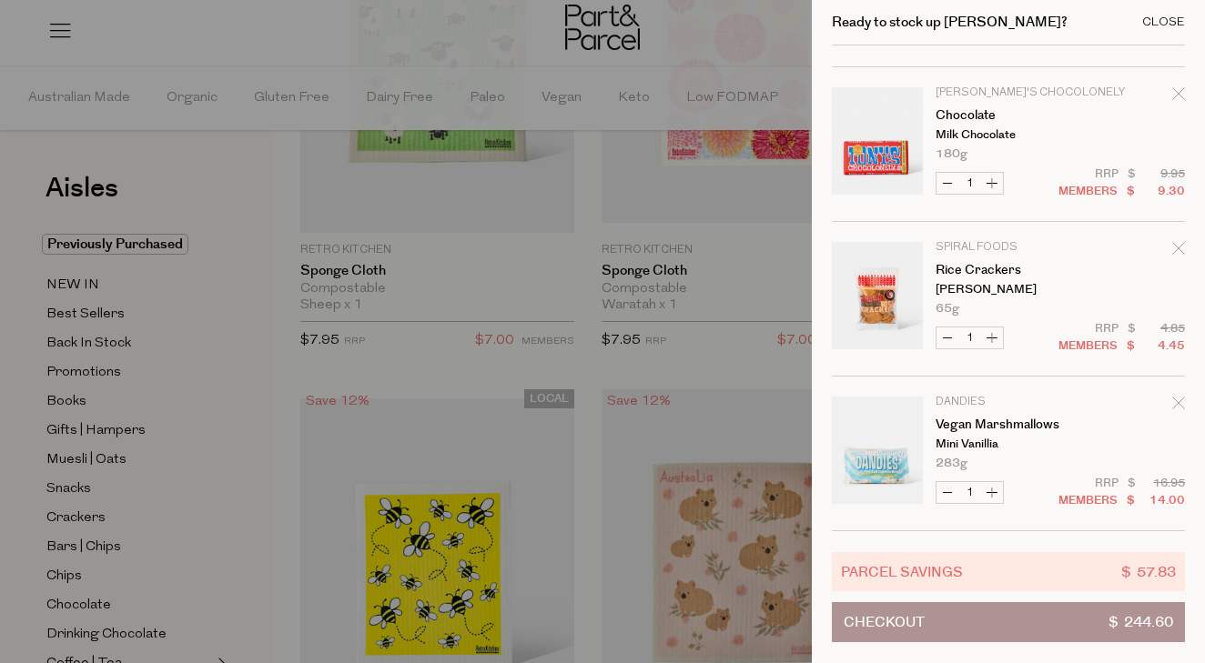
click at [1163, 23] on div "Close" at bounding box center [1163, 22] width 43 height 12
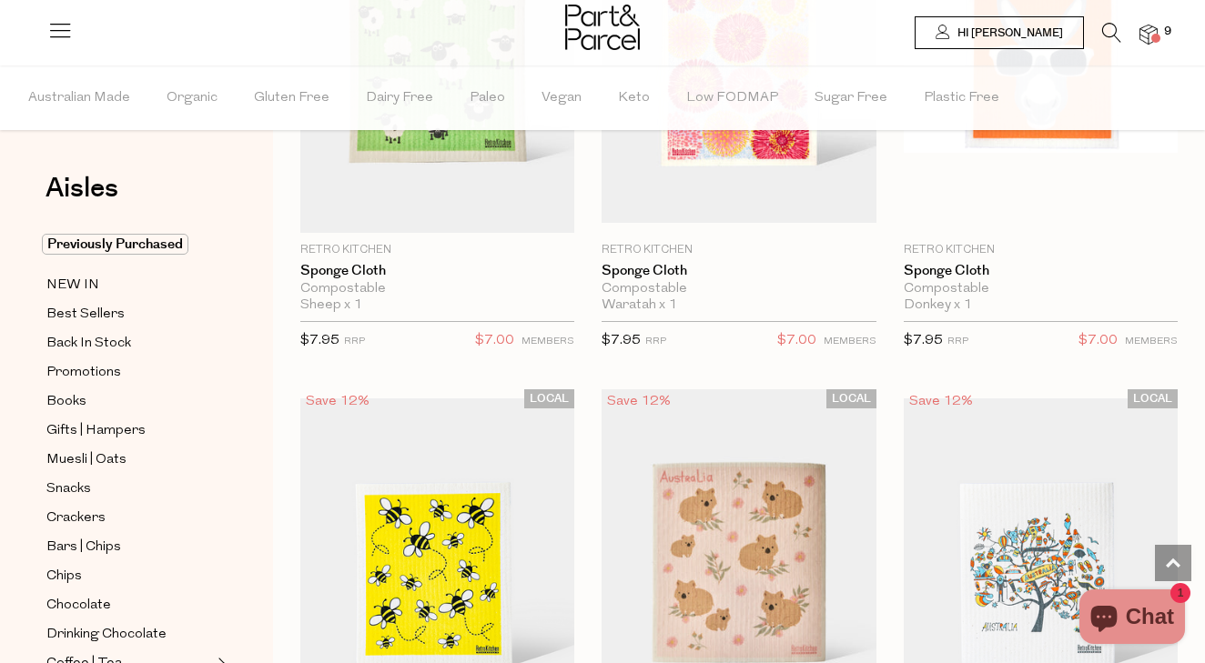
click at [1036, 32] on span "Hi [PERSON_NAME]" at bounding box center [1008, 32] width 110 height 15
